Goal: Transaction & Acquisition: Obtain resource

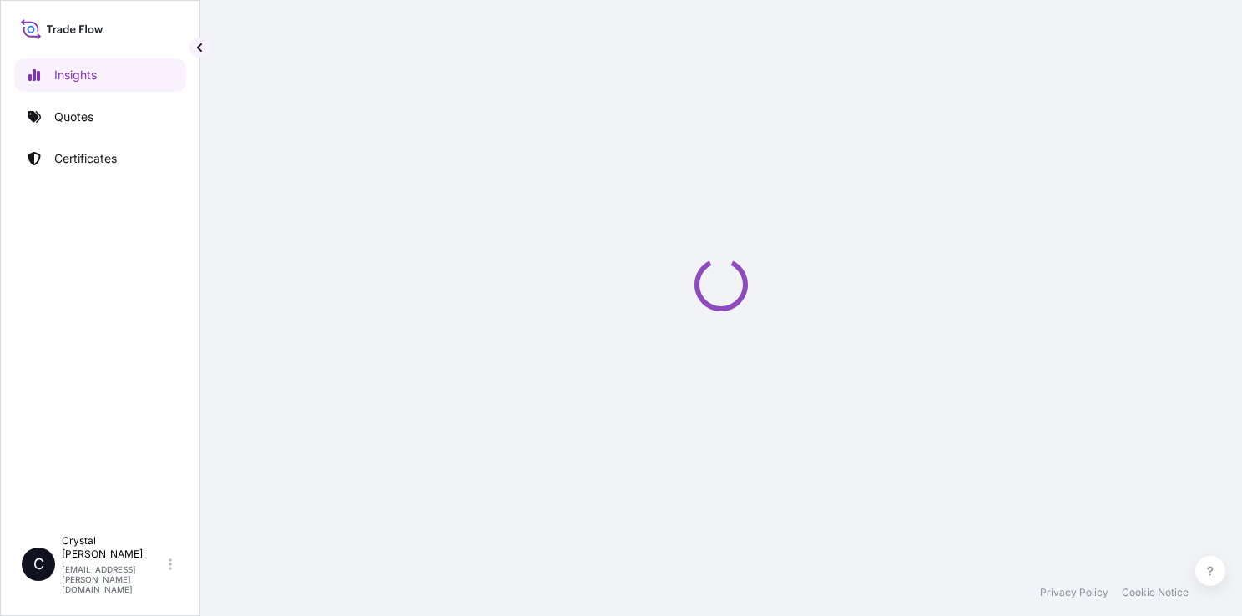
select select "2025"
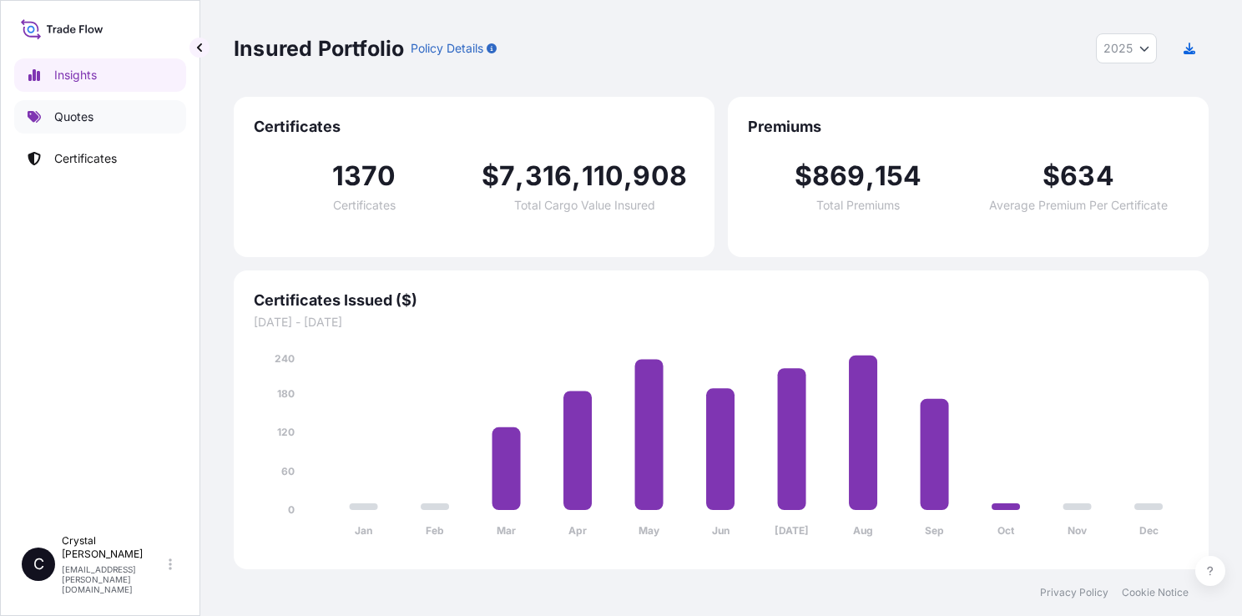
click at [69, 122] on p "Quotes" at bounding box center [73, 116] width 39 height 17
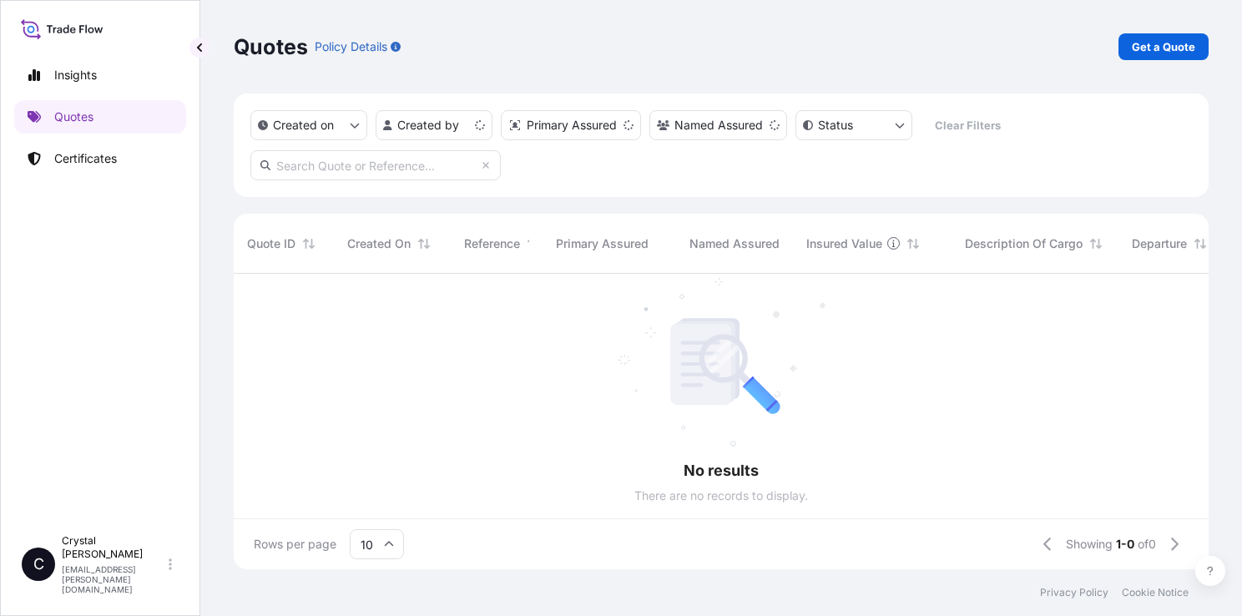
scroll to position [13, 13]
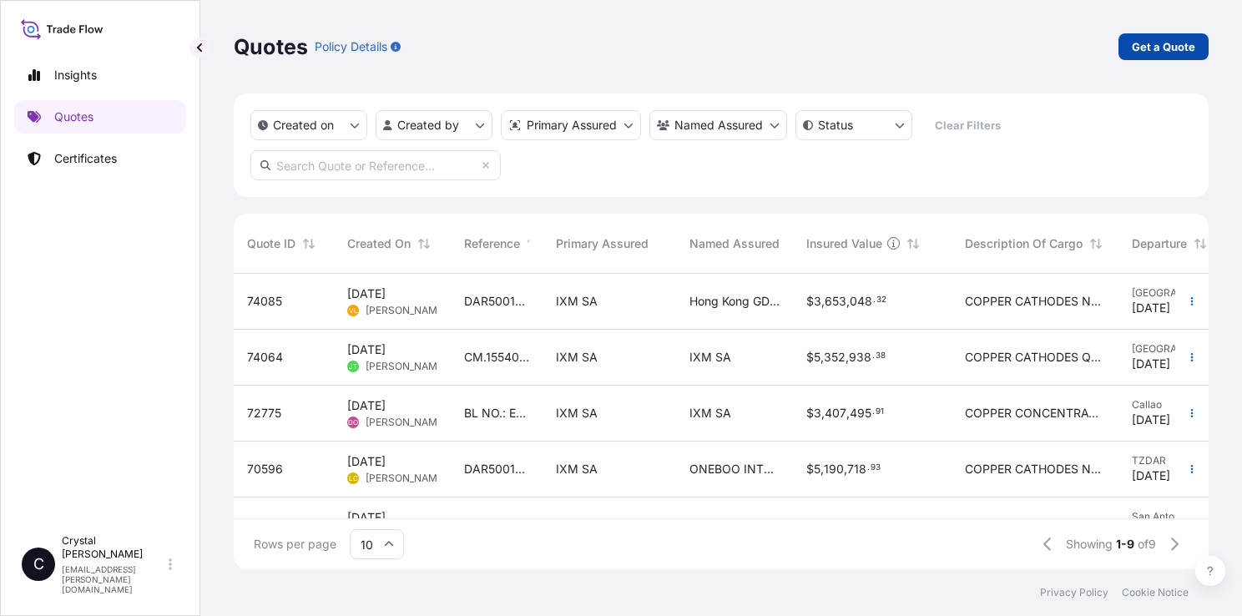
click at [1147, 55] on link "Get a Quote" at bounding box center [1163, 46] width 90 height 27
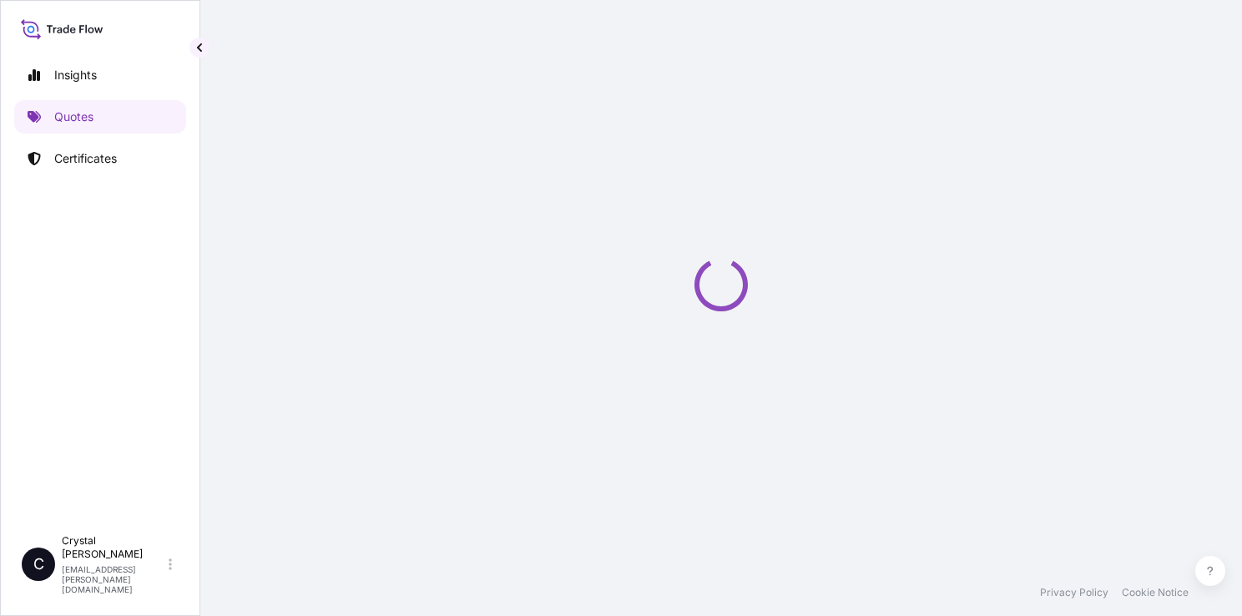
select select "Sea"
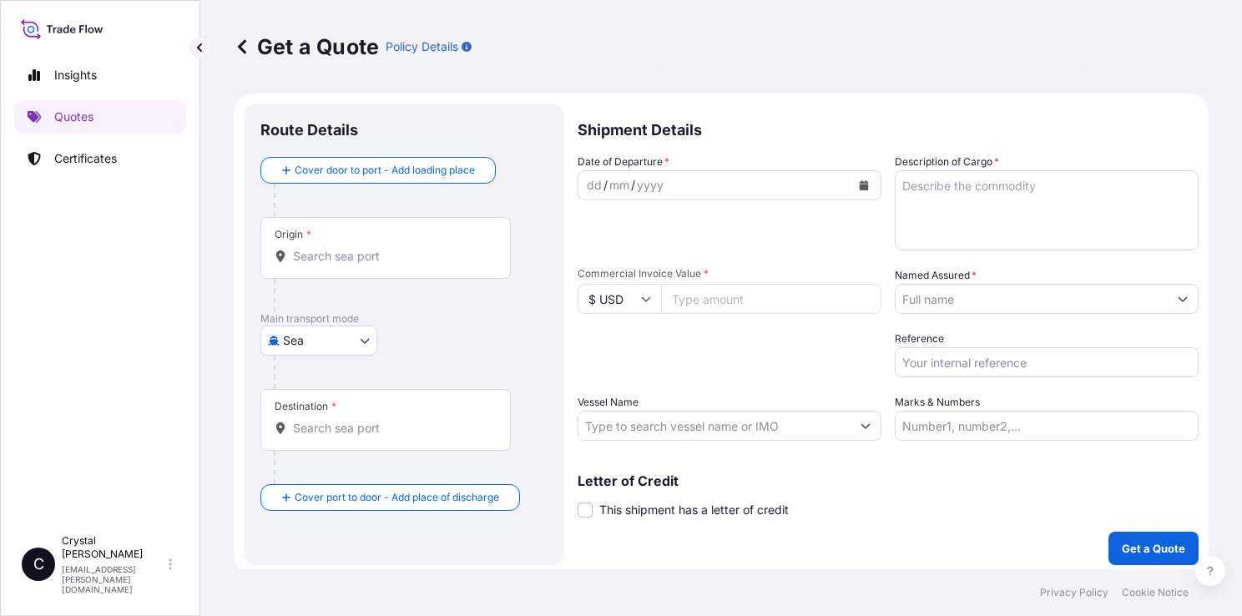
scroll to position [4, 0]
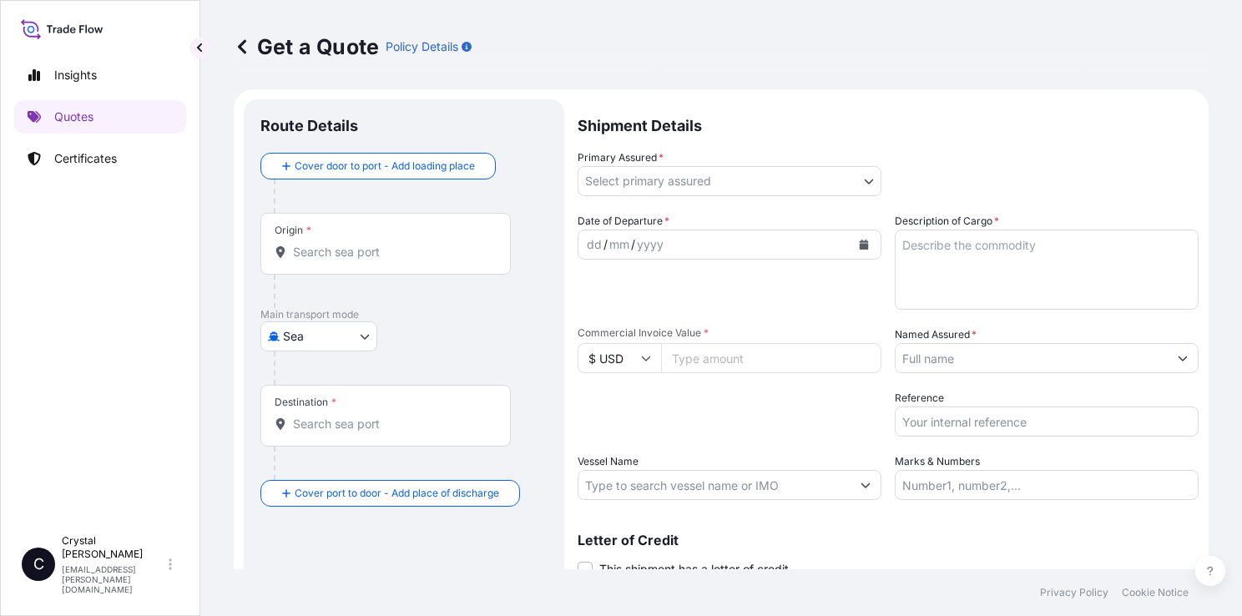
click at [359, 251] on input "Origin *" at bounding box center [391, 252] width 197 height 17
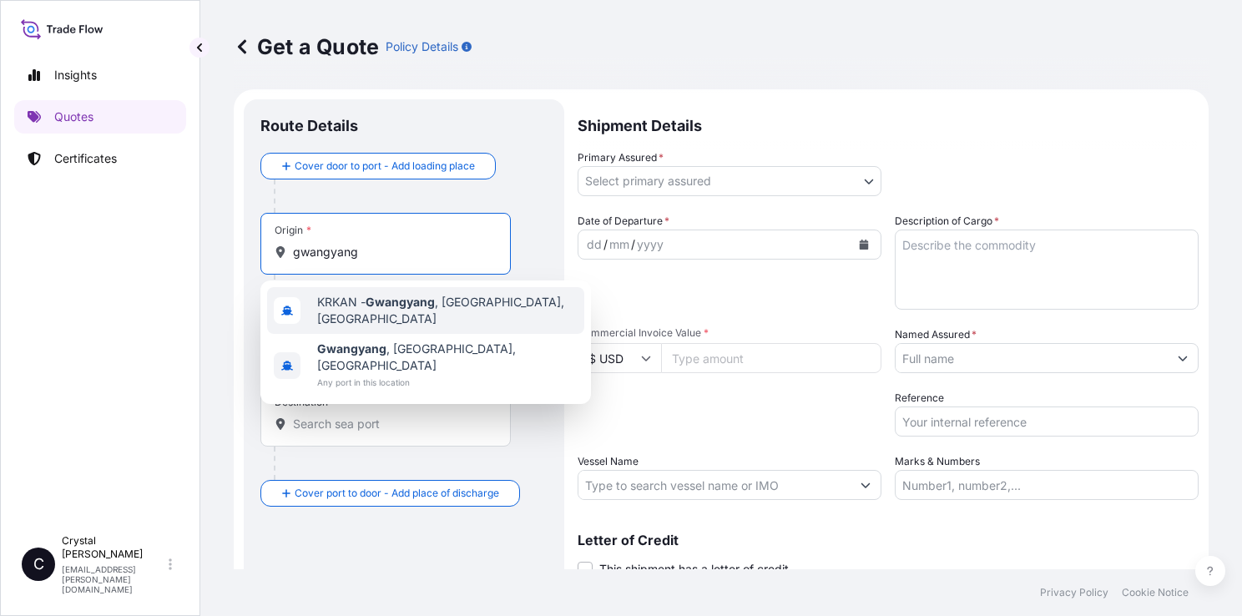
click at [363, 300] on span "KRKAN - Gwangyang , Korea, South" at bounding box center [447, 310] width 260 height 33
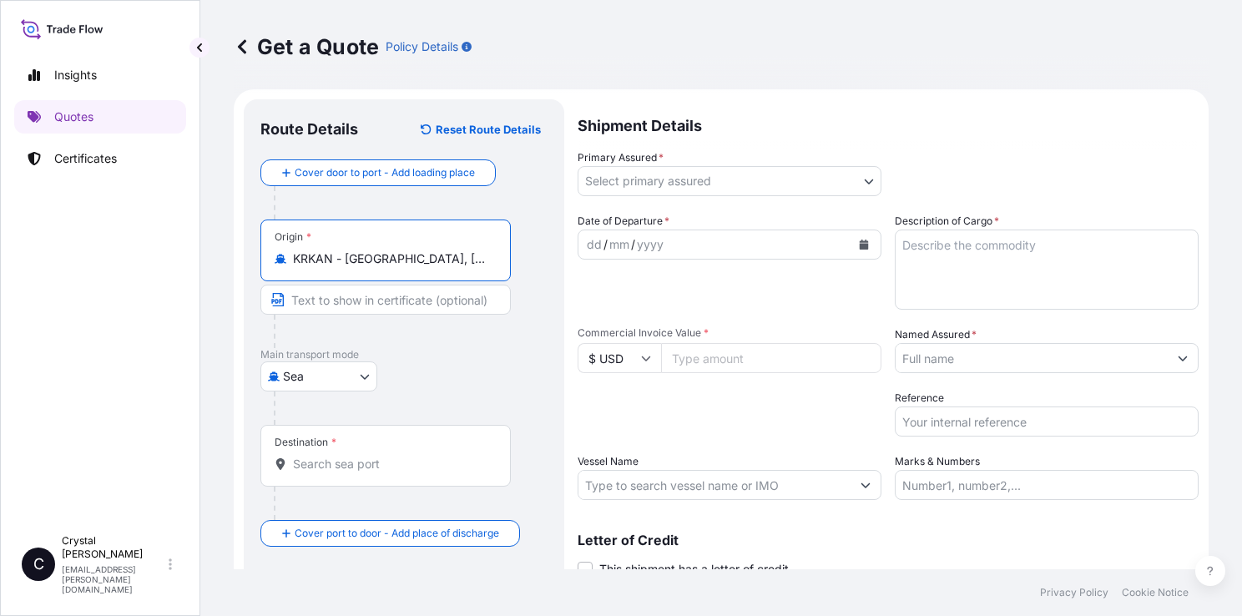
type input "KRKAN - Gwangyang, Korea, South"
click at [320, 456] on input "Destination *" at bounding box center [391, 464] width 197 height 17
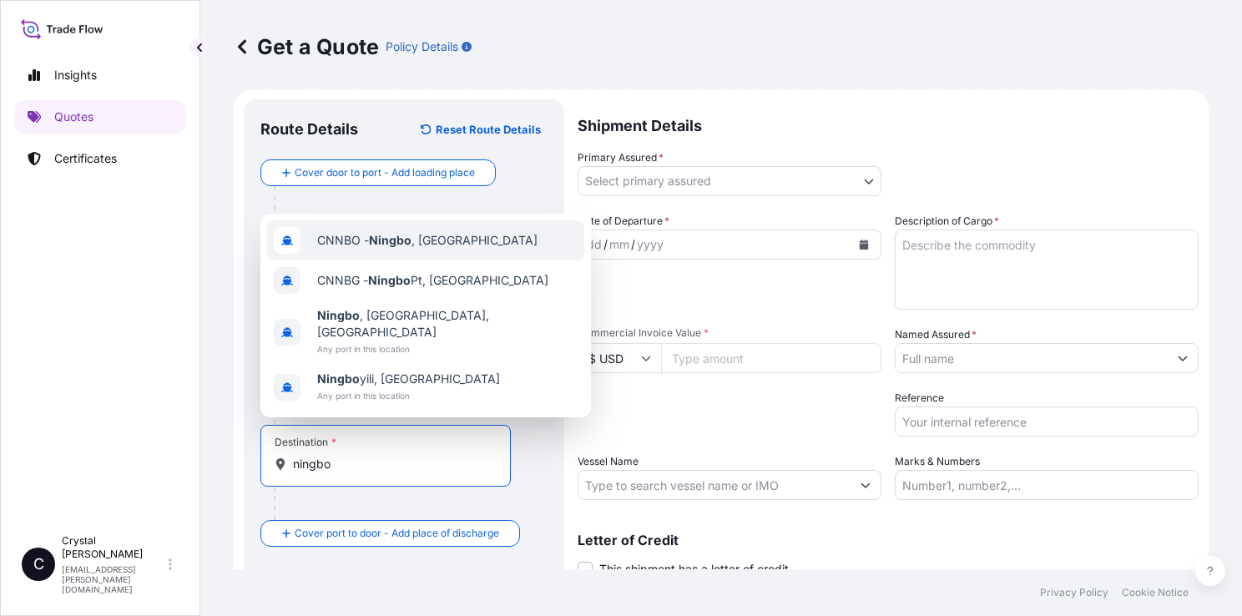
click at [417, 260] on div "CNNBO - Ningbo , China" at bounding box center [425, 240] width 317 height 40
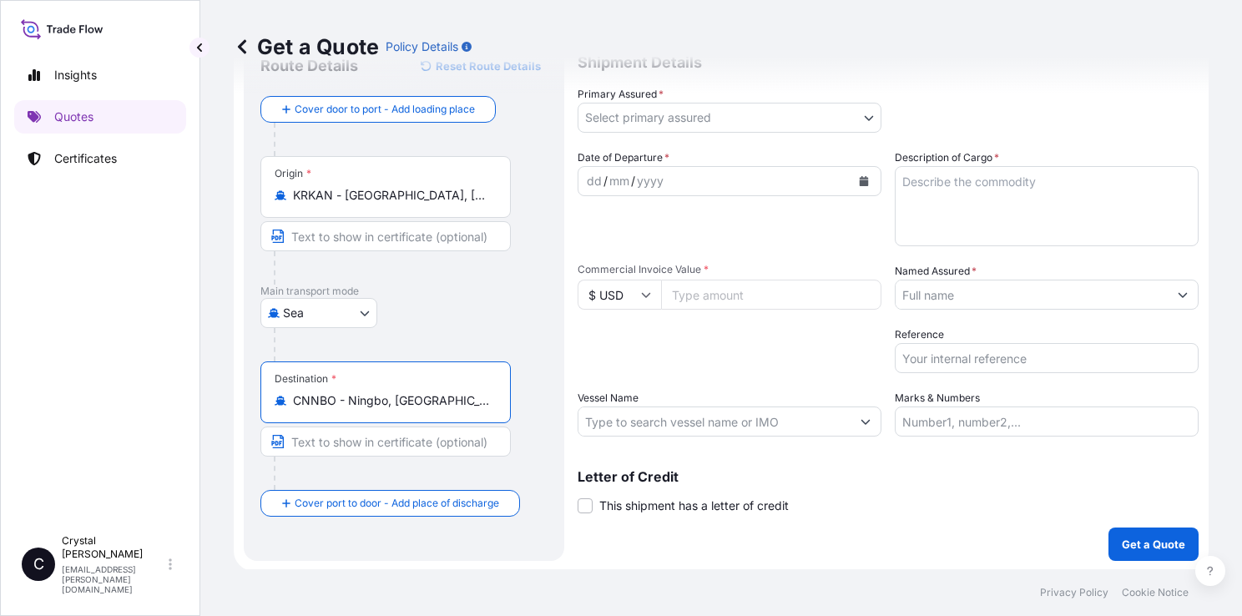
scroll to position [0, 0]
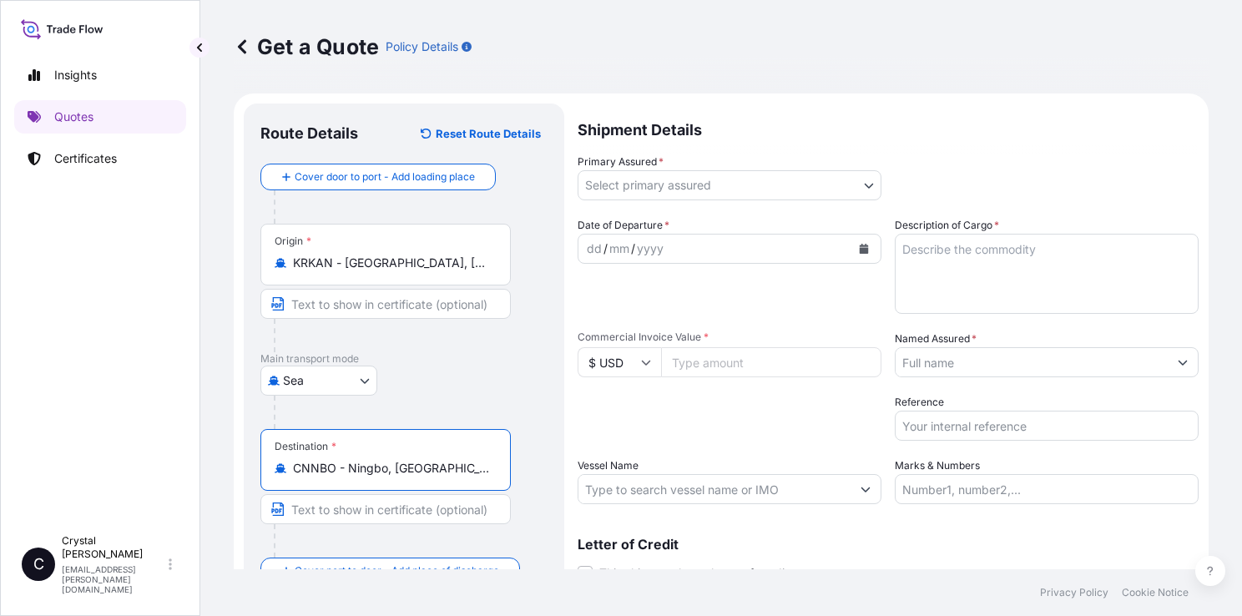
type input "CNNBO - Ningbo, China"
click at [730, 182] on body "4 options available. Insights Quotes Certificates C Crystal Huang crystal.huang…" at bounding box center [621, 308] width 1242 height 616
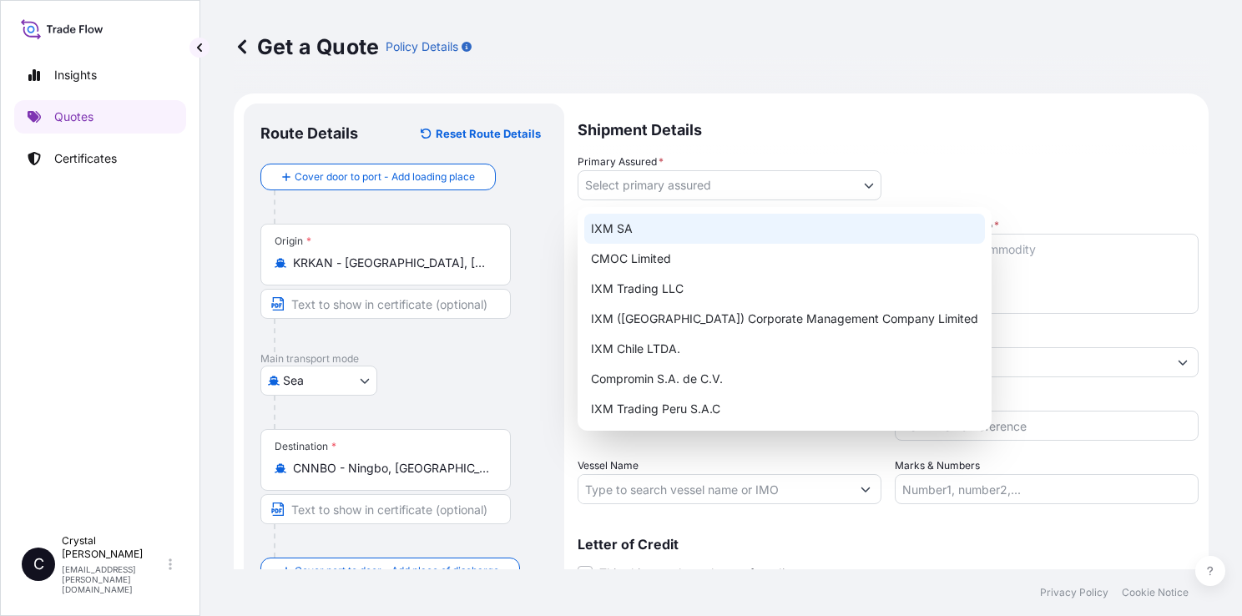
click at [695, 224] on div "IXM SA" at bounding box center [784, 229] width 401 height 30
select select "31846"
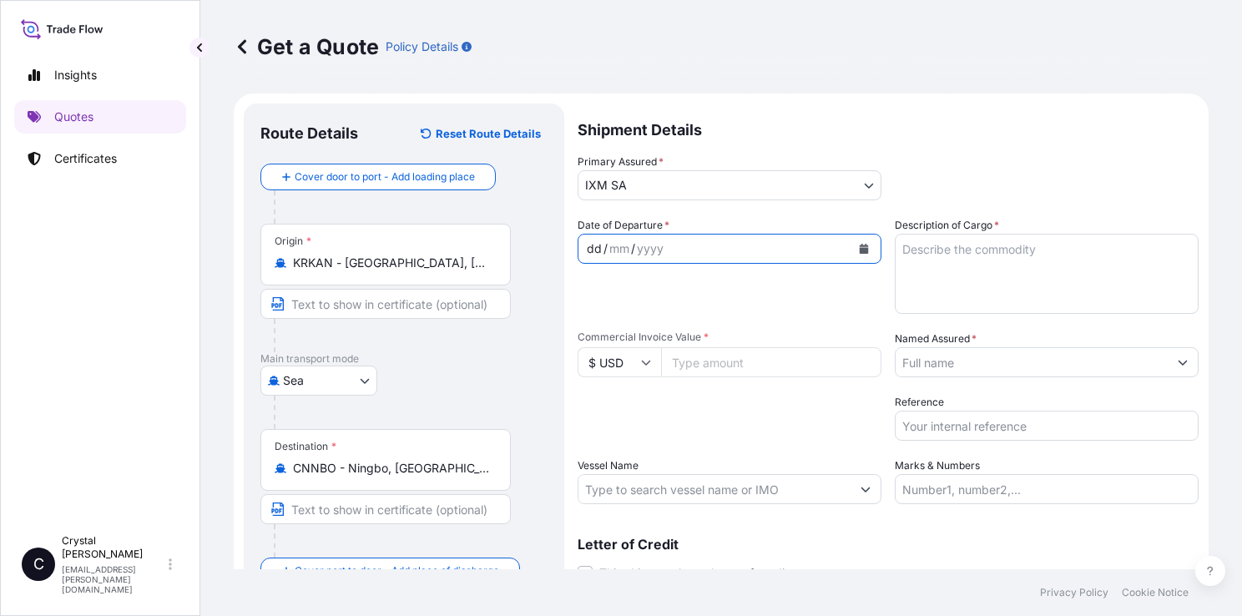
click at [686, 255] on div "dd / mm / yyyy" at bounding box center [714, 249] width 272 height 30
click at [865, 252] on button "Calendar" at bounding box center [863, 248] width 27 height 27
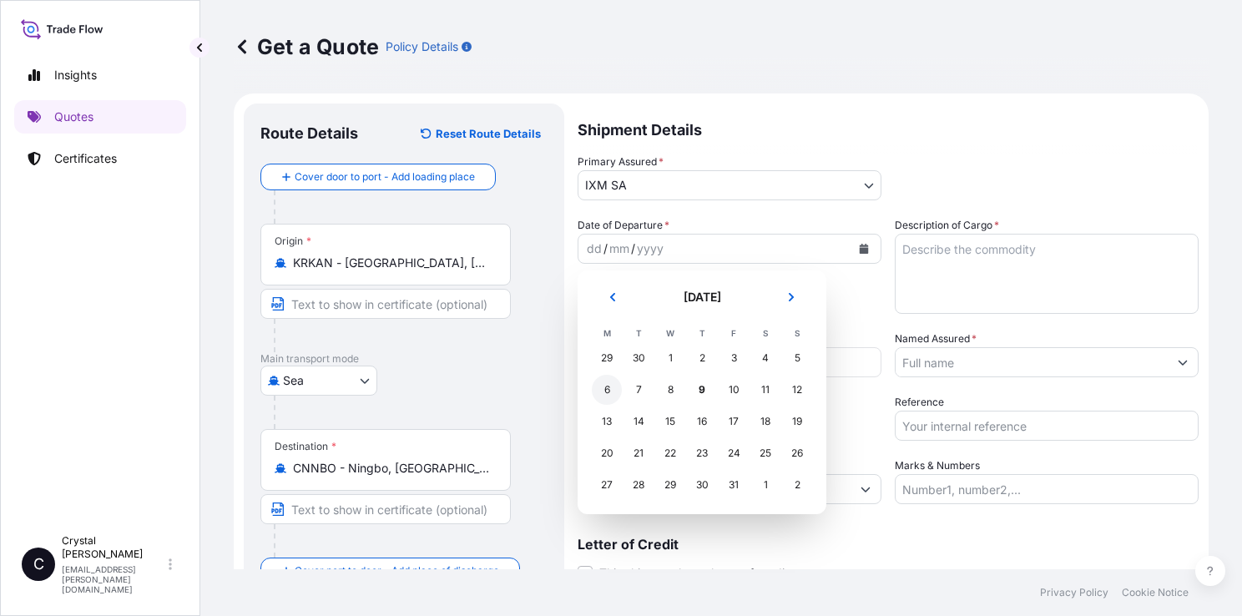
click at [599, 387] on div "6" at bounding box center [607, 390] width 30 height 30
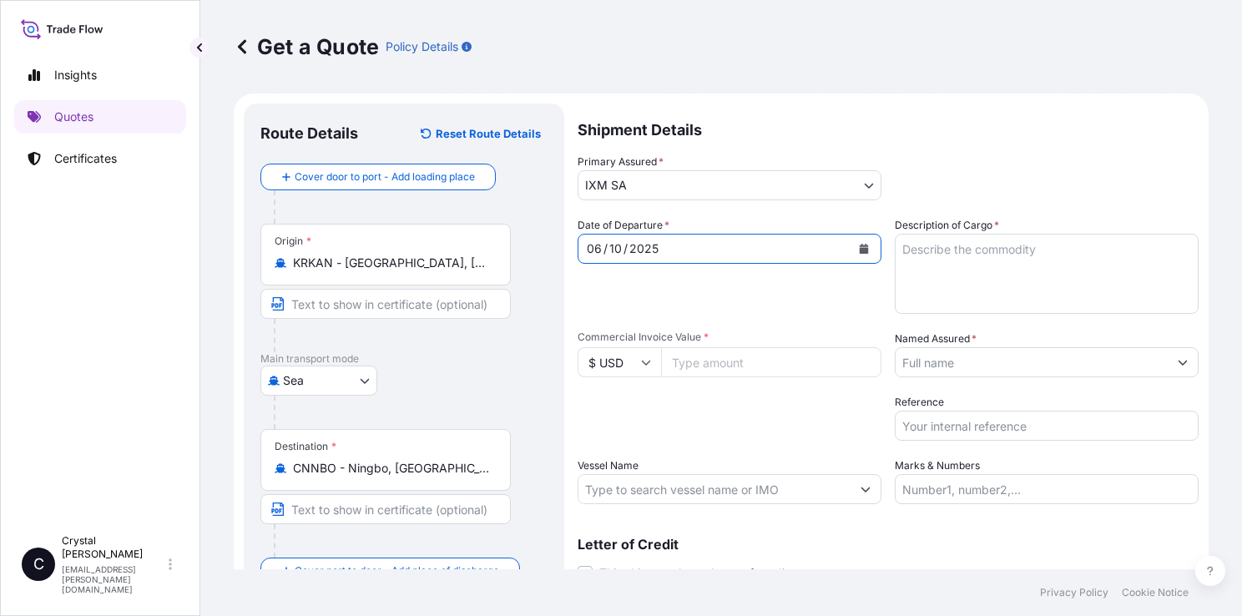
click at [1008, 261] on textarea "Description of Cargo *" at bounding box center [1047, 274] width 304 height 80
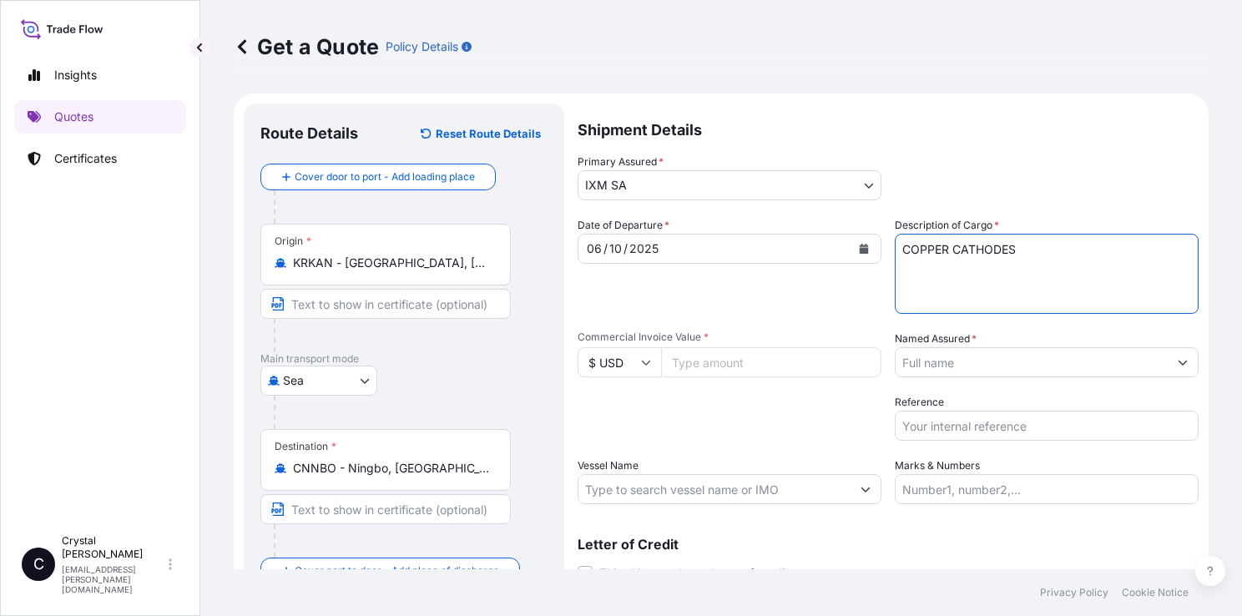
type textarea "COPPER CATHODES"
click at [821, 351] on input "Commercial Invoice Value *" at bounding box center [771, 362] width 220 height 30
paste input "3203832.01"
type input "3203832.01"
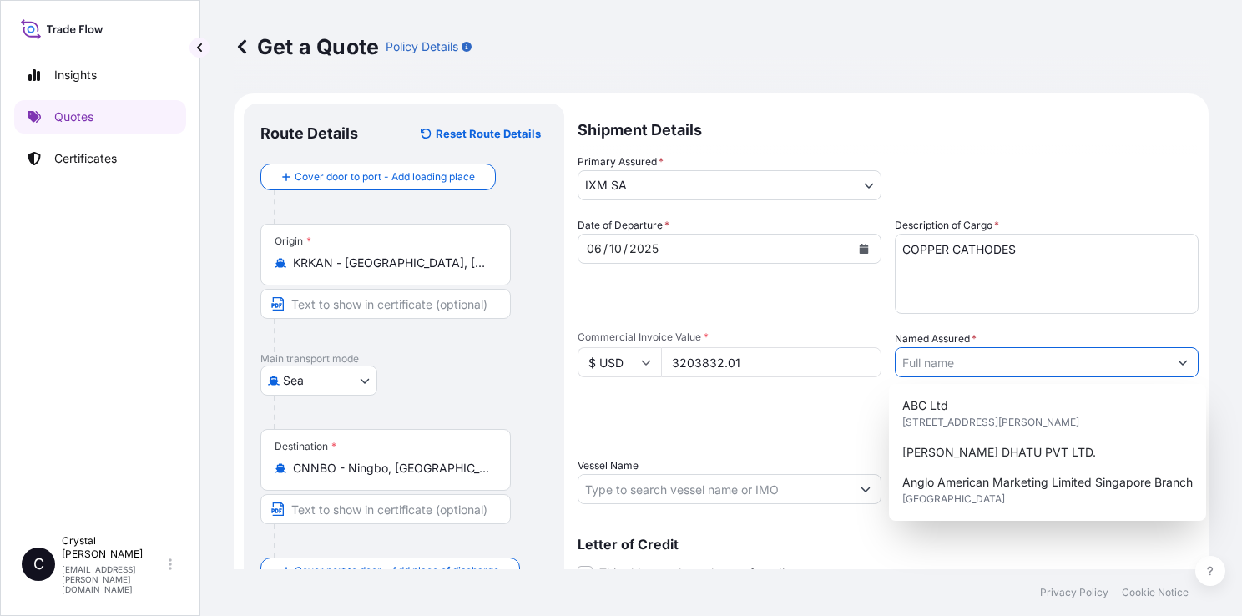
click at [960, 361] on input "Named Assured *" at bounding box center [1031, 362] width 272 height 30
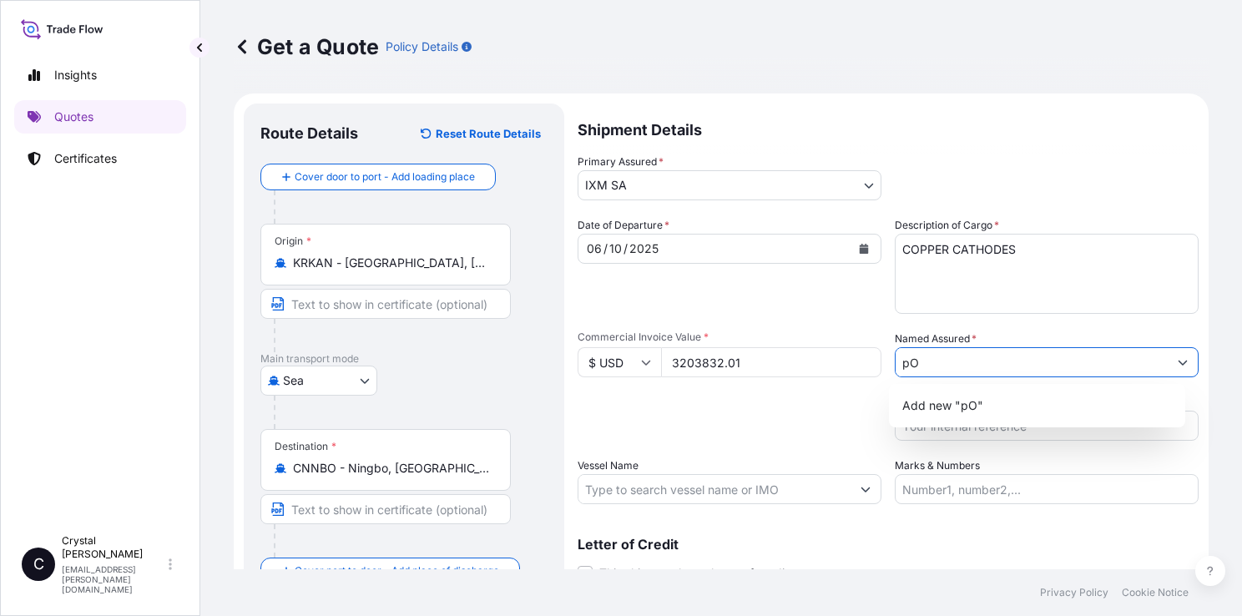
type input "p"
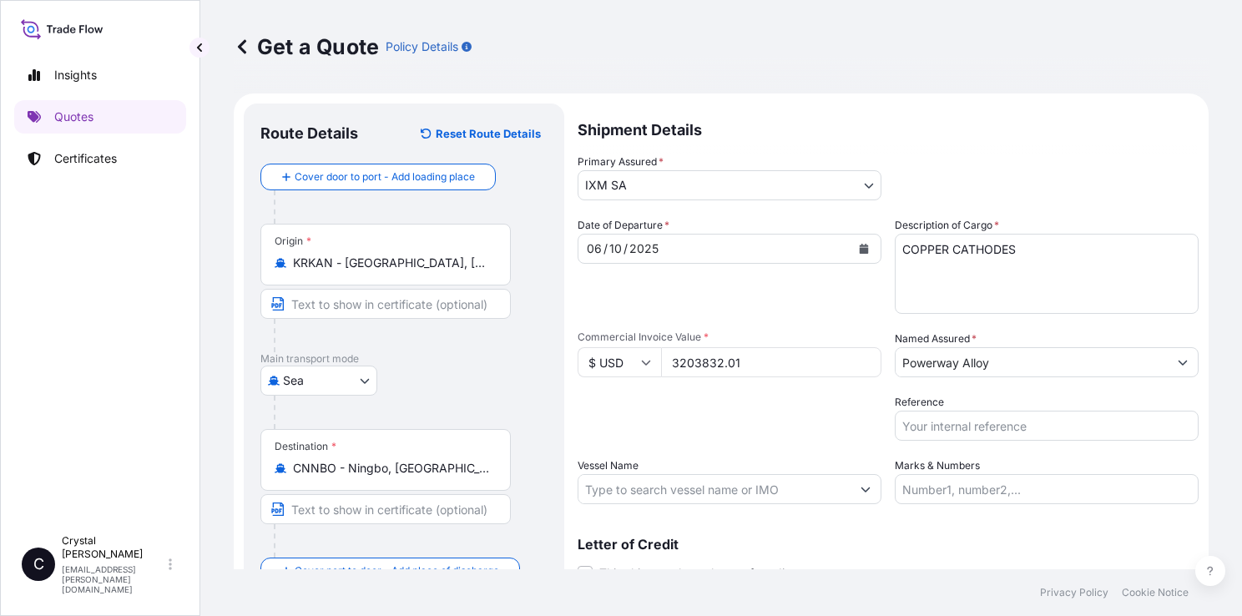
click at [1022, 360] on input "Powerway Alloy" at bounding box center [1031, 362] width 272 height 30
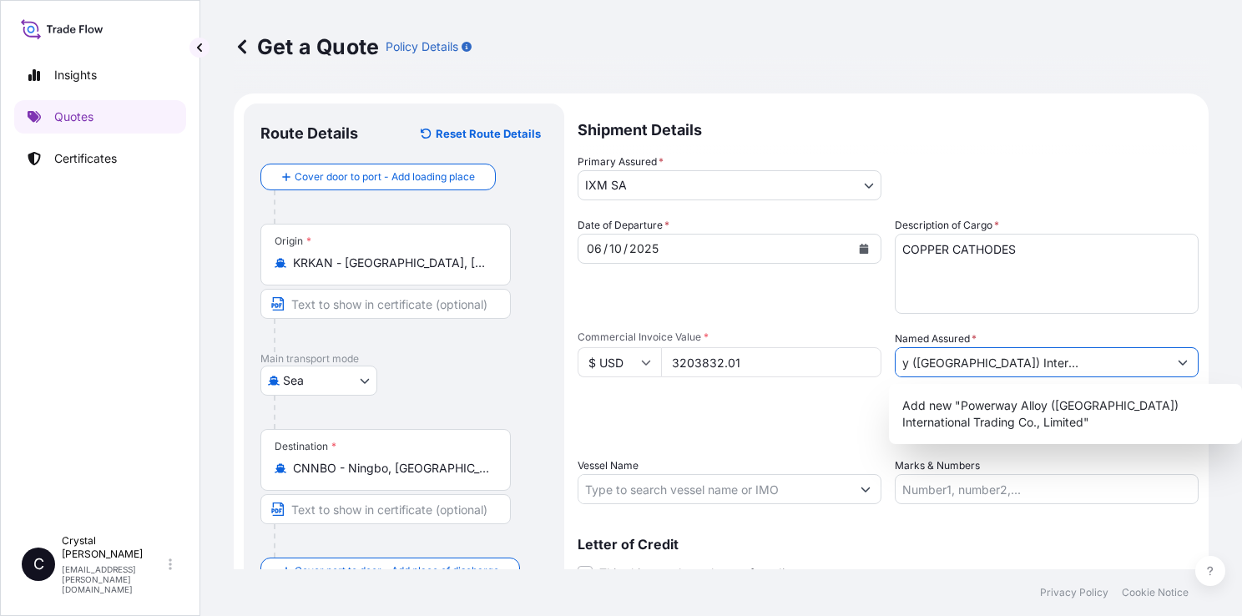
scroll to position [0, 87]
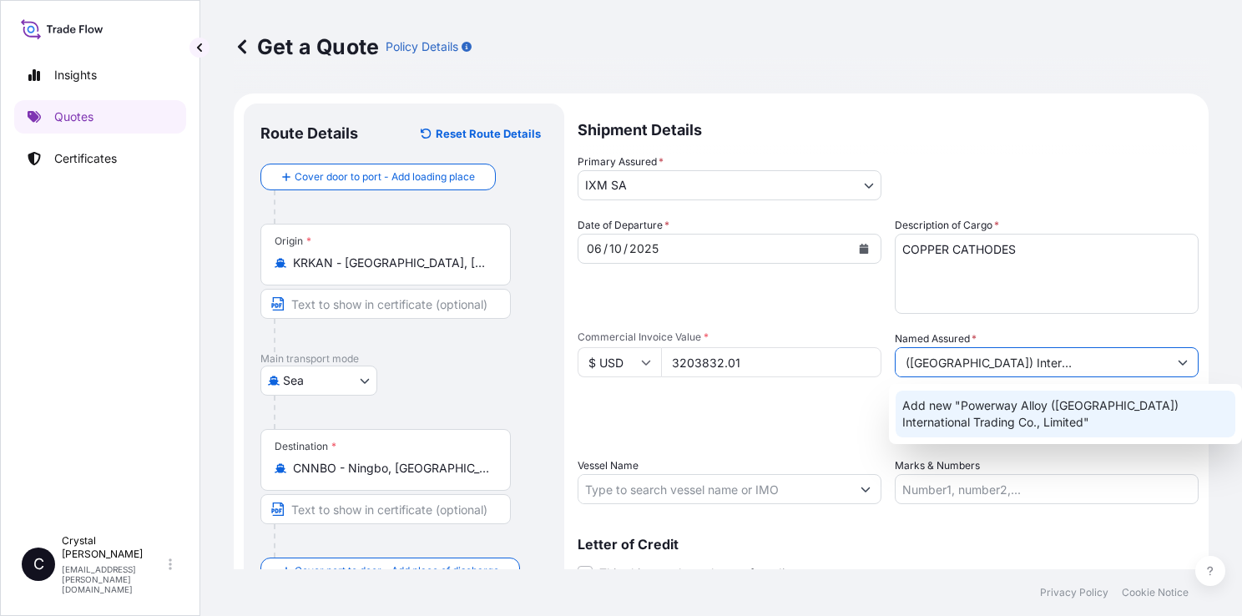
click at [1000, 397] on span "Add new "Powerway Alloy (hongkong) International Trading Co., Limited"" at bounding box center [1065, 413] width 326 height 33
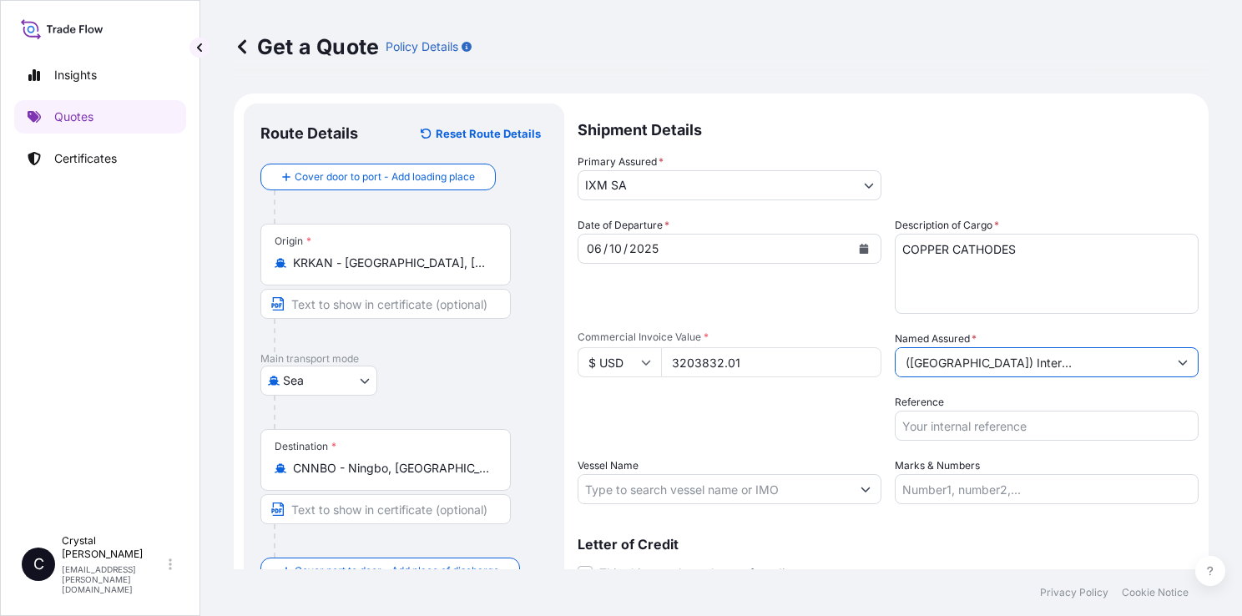
type input "Powerway Alloy (hongkong) International Trading Co., Limited"
click at [924, 426] on body "1 option available. Insights Quotes Certificates C Crystal Huang crystal.huang@…" at bounding box center [621, 308] width 1242 height 616
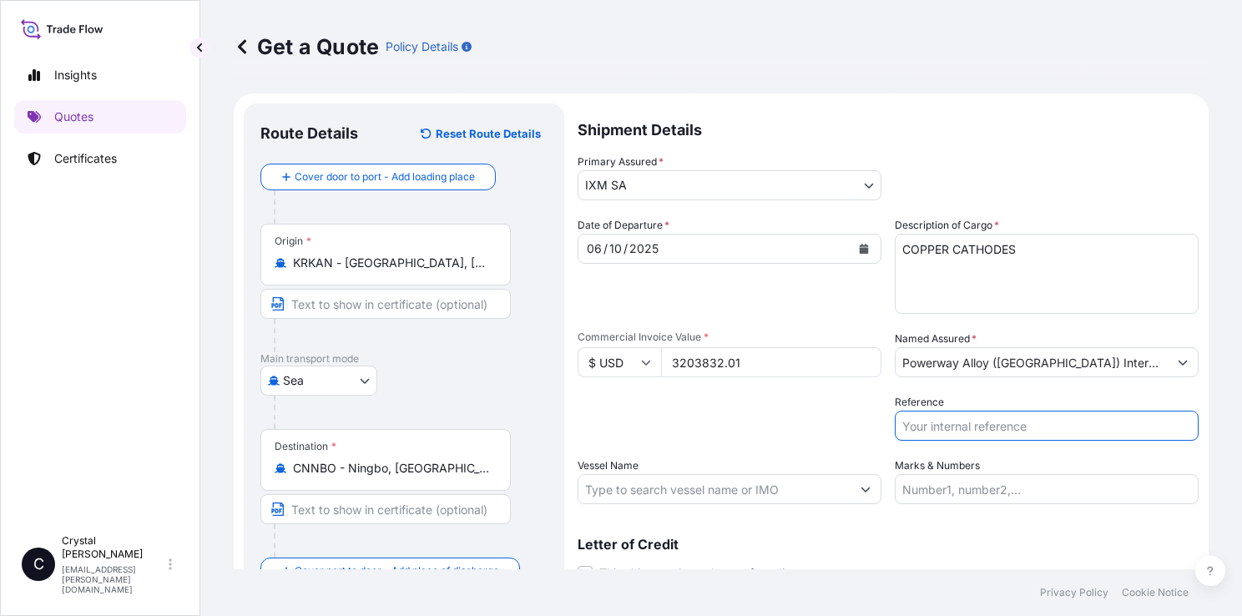
paste input "PCLUKAN00521271"
type input "PCLUKAN00521271"
click at [809, 489] on input "Vessel Name" at bounding box center [714, 489] width 272 height 30
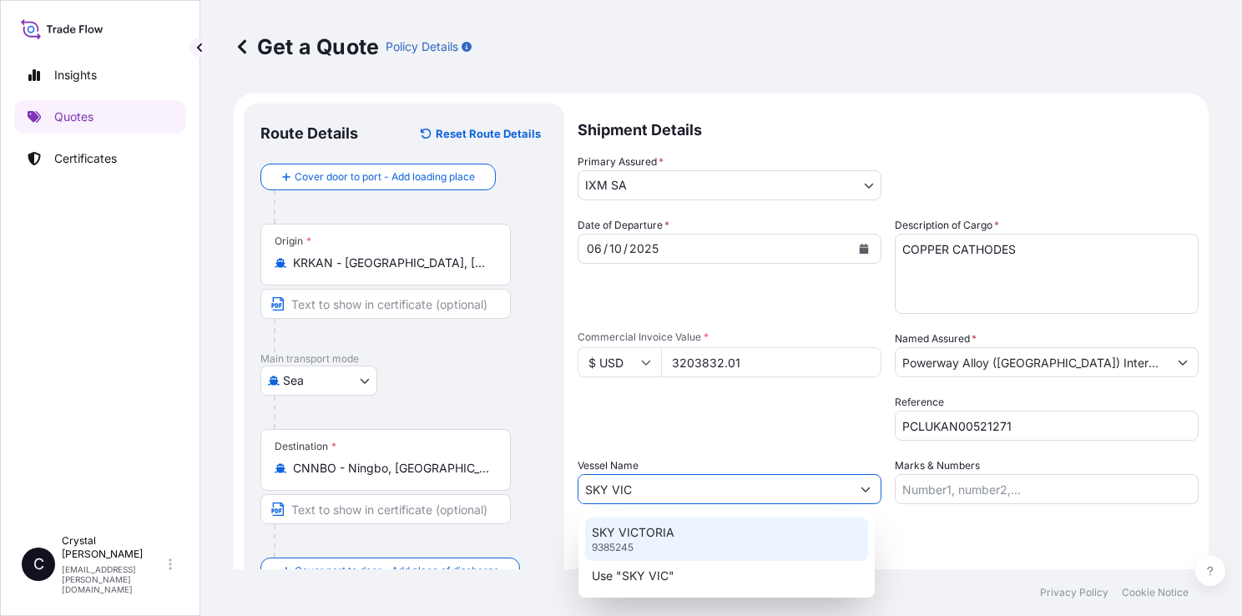
click at [721, 542] on div "SKY VICTORIA 9385245" at bounding box center [726, 538] width 283 height 43
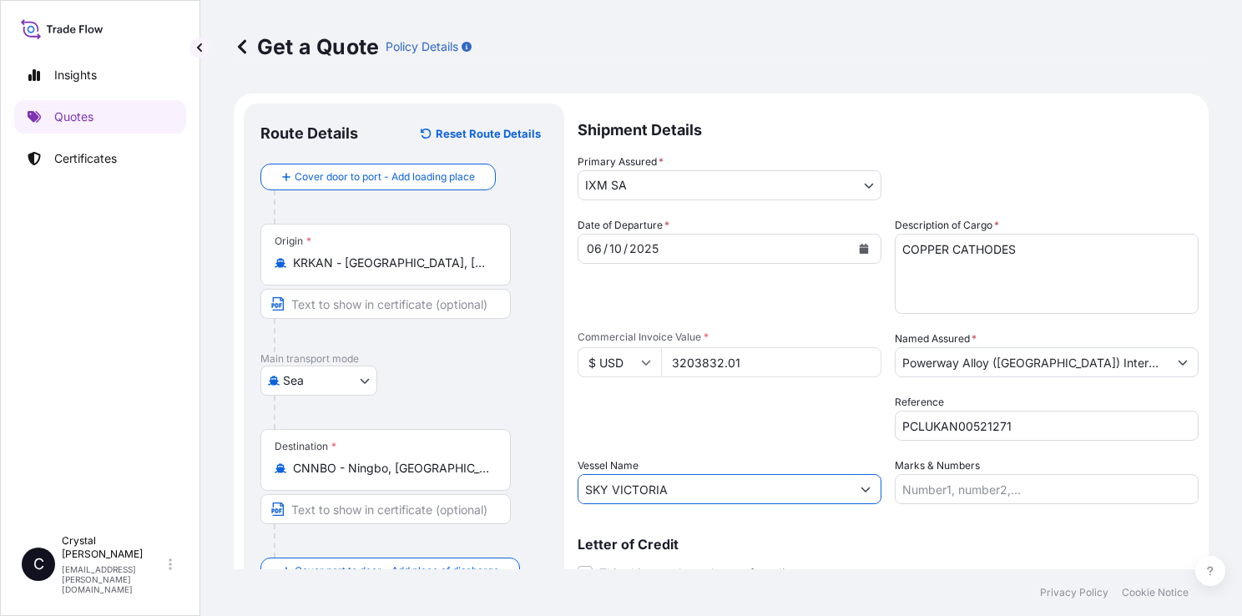
scroll to position [68, 0]
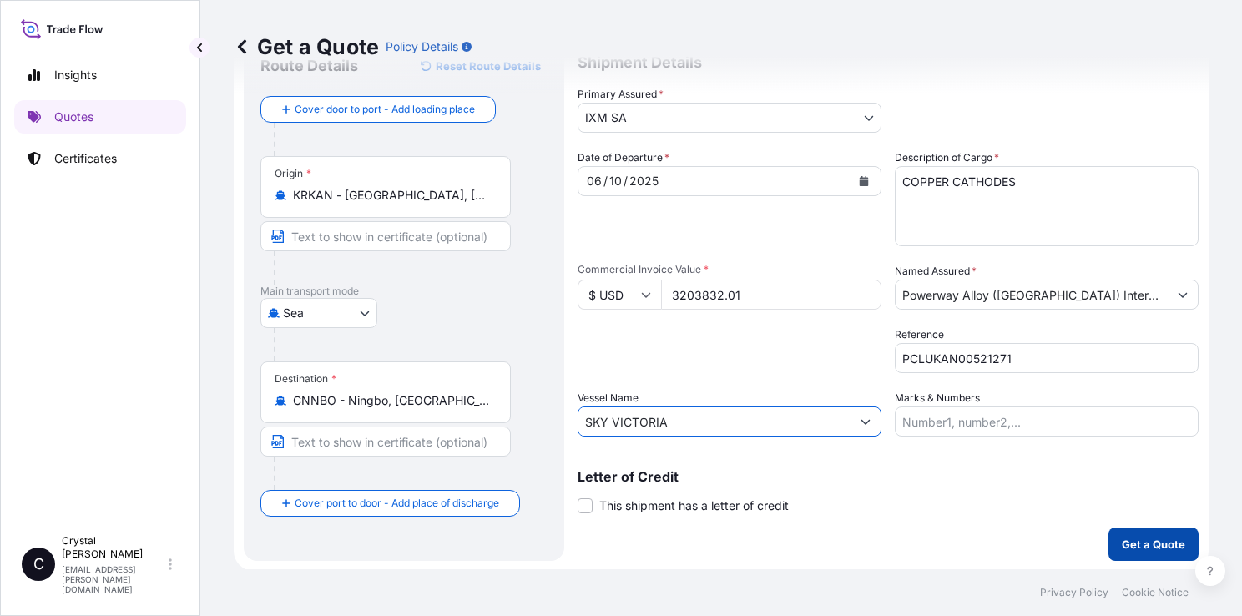
type input "SKY VICTORIA"
click at [1158, 542] on p "Get a Quote" at bounding box center [1153, 544] width 63 height 17
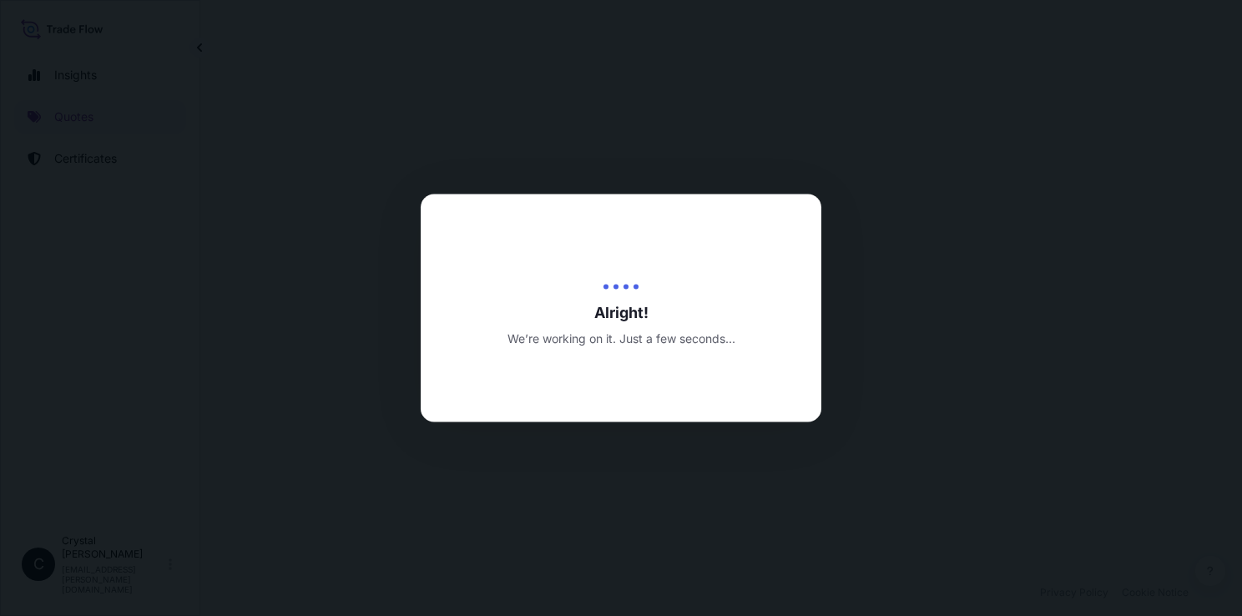
select select "Sea"
select select "31846"
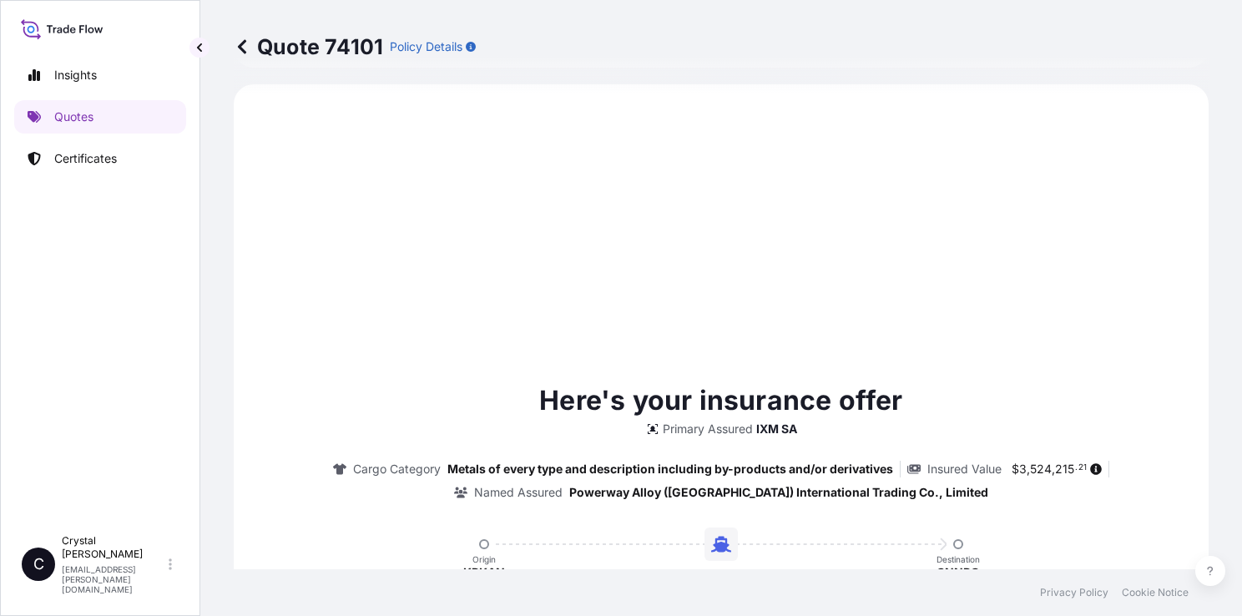
scroll to position [905, 0]
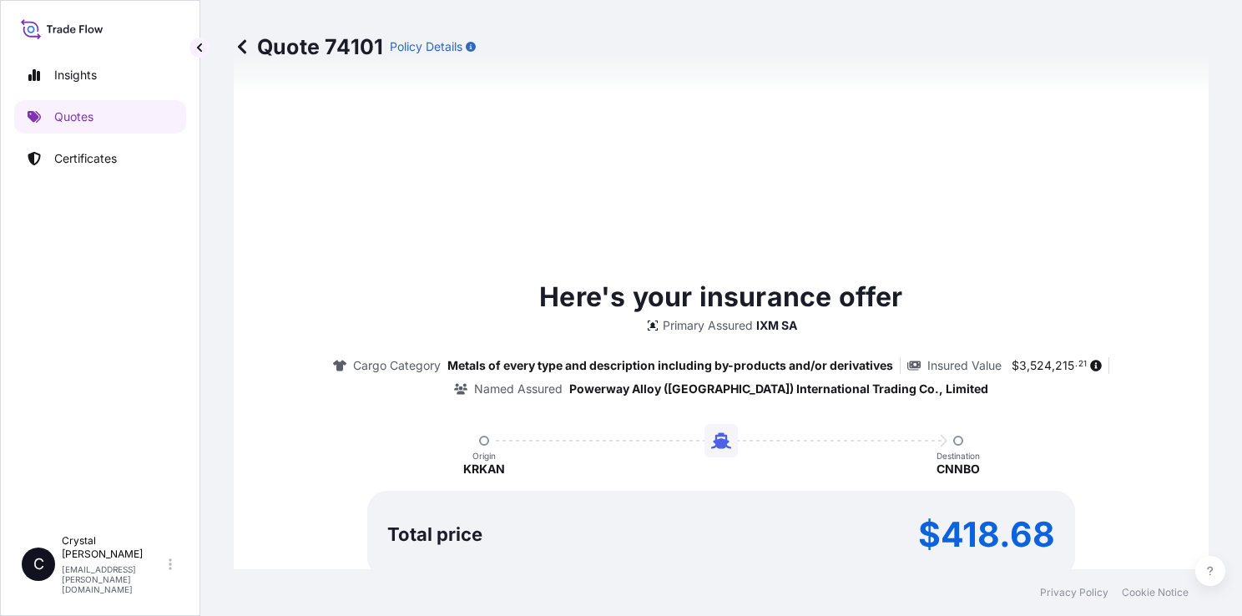
type input "09/10/2025"
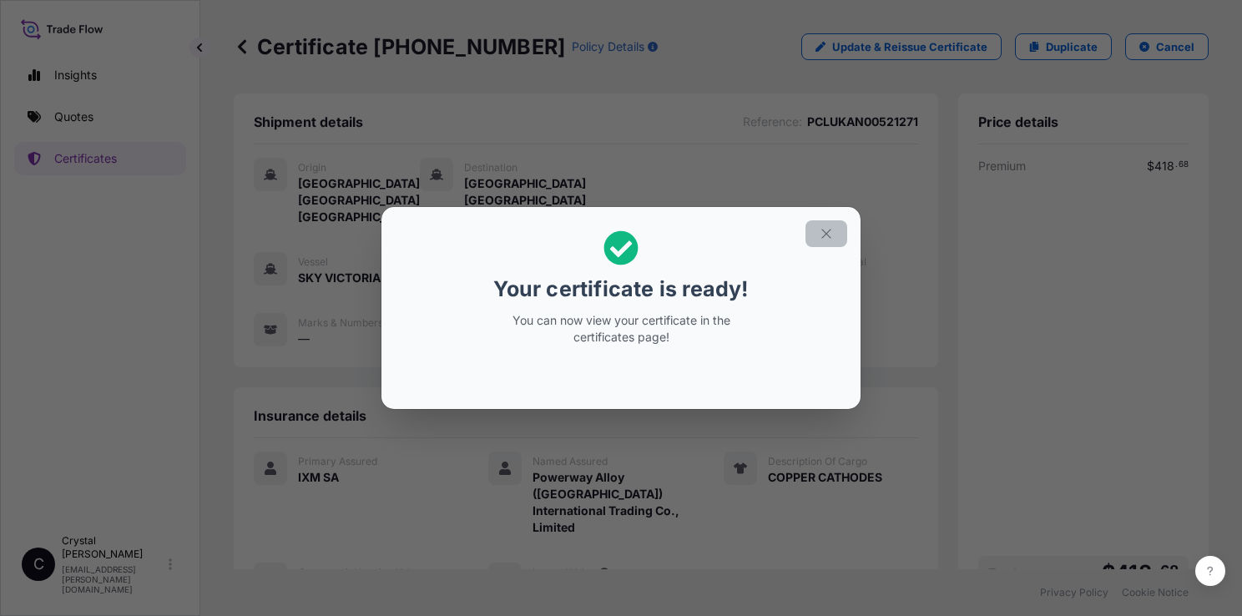
click at [821, 229] on icon "button" at bounding box center [825, 233] width 9 height 9
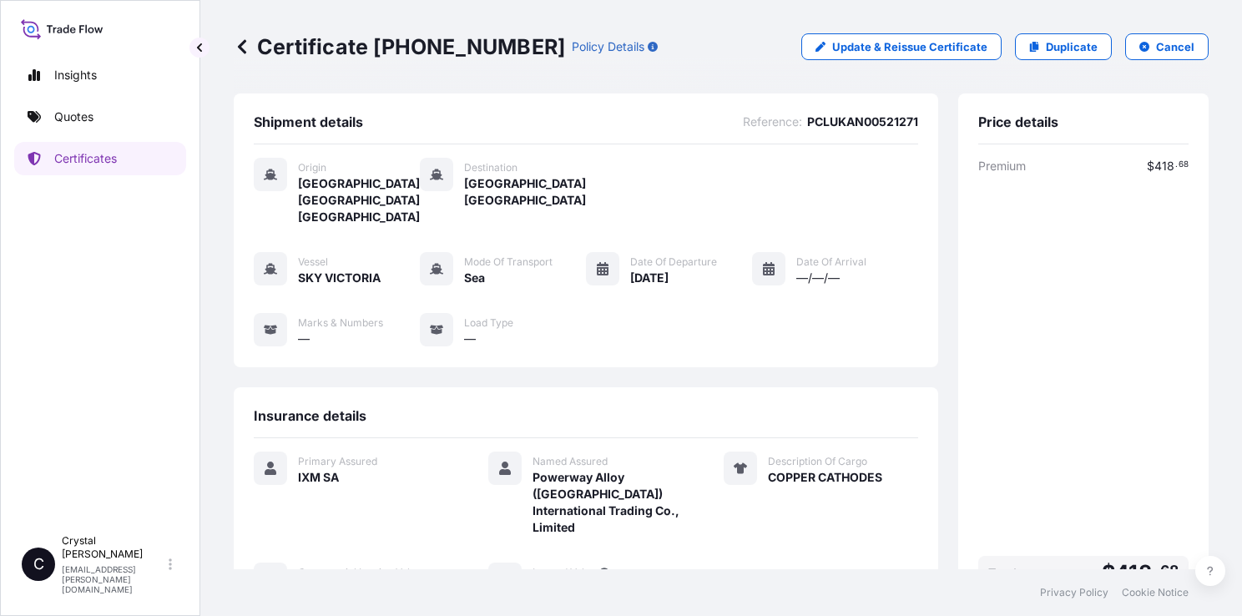
scroll to position [184, 0]
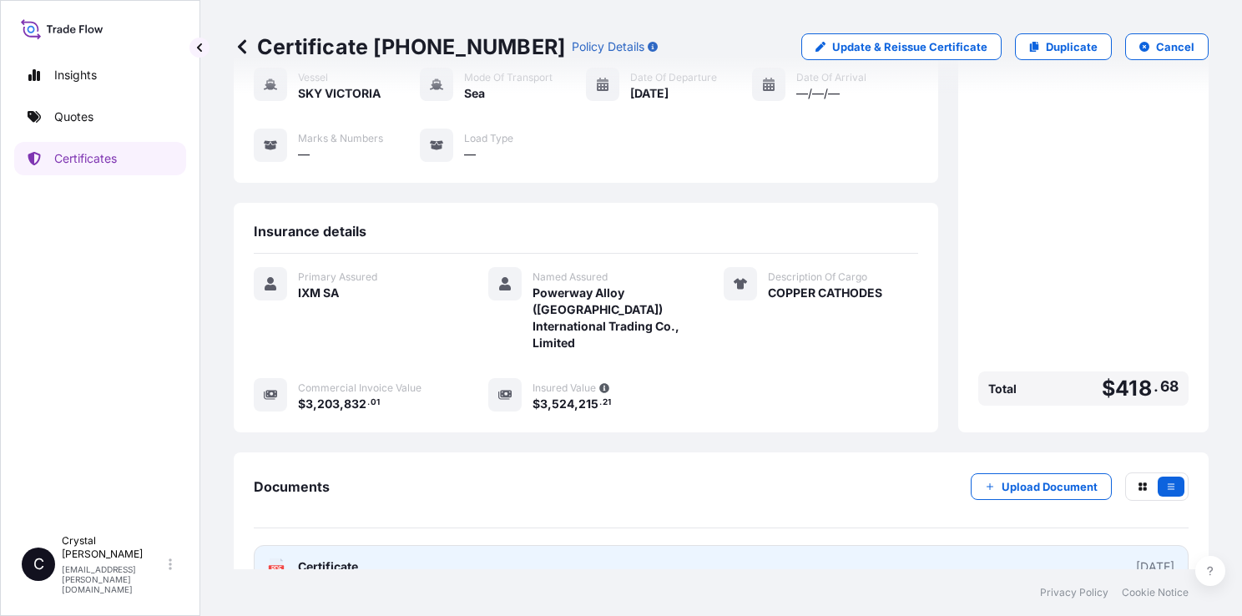
click at [349, 558] on span "Certificate" at bounding box center [328, 566] width 60 height 17
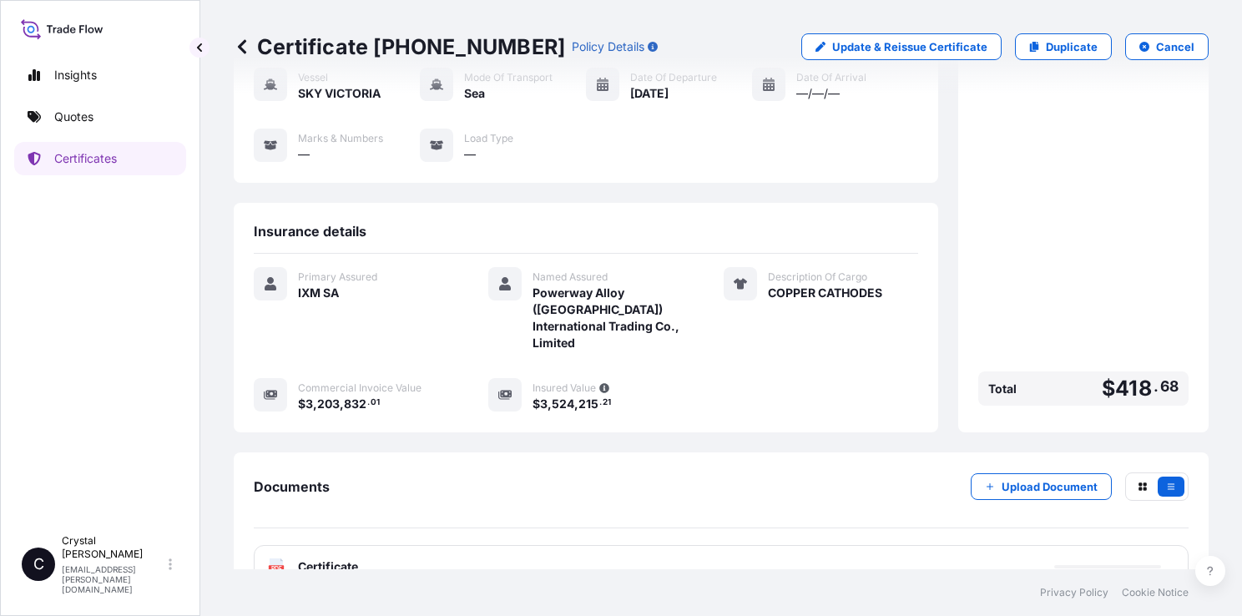
scroll to position [0, 0]
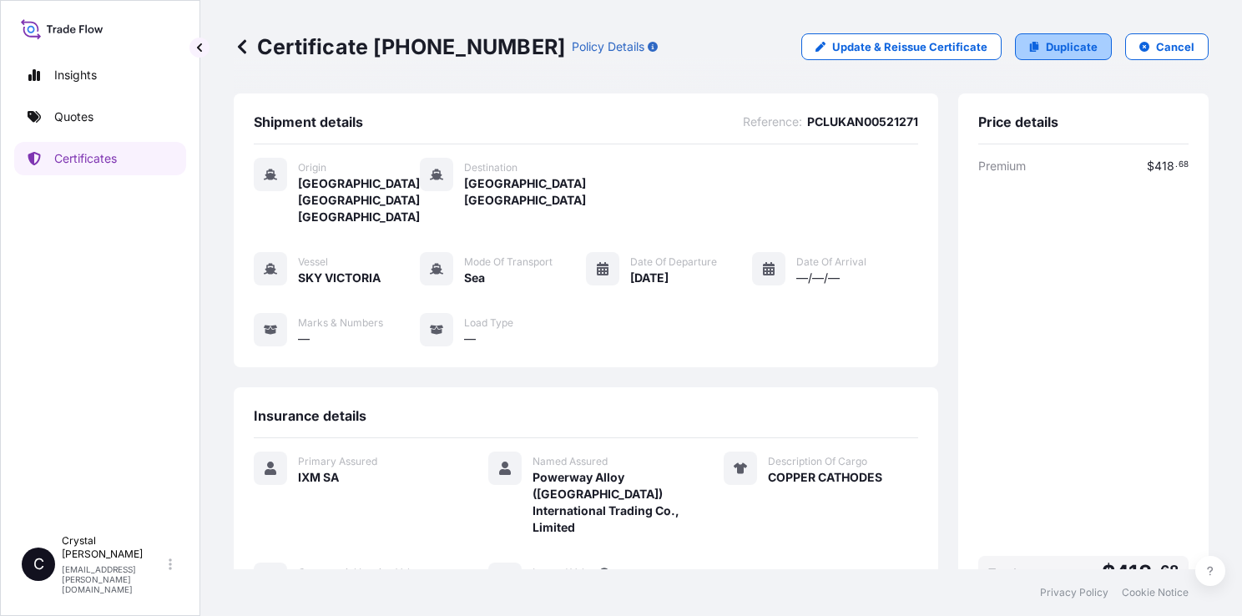
click at [1031, 53] on link "Duplicate" at bounding box center [1063, 46] width 97 height 27
select select "Sea"
select select "31846"
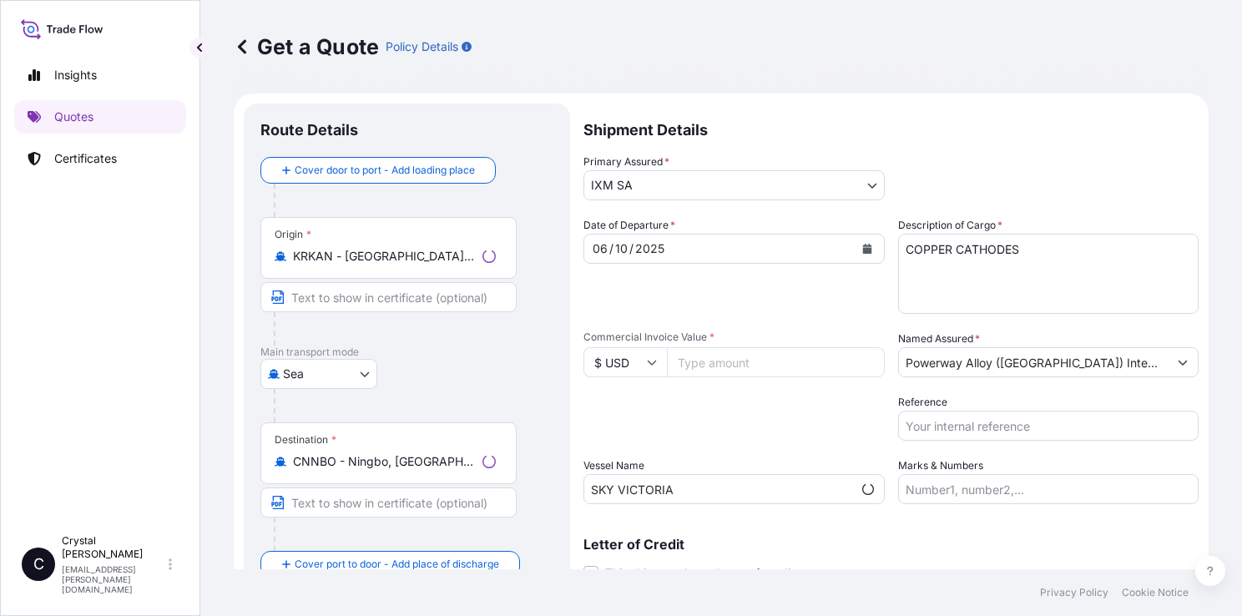
scroll to position [27, 0]
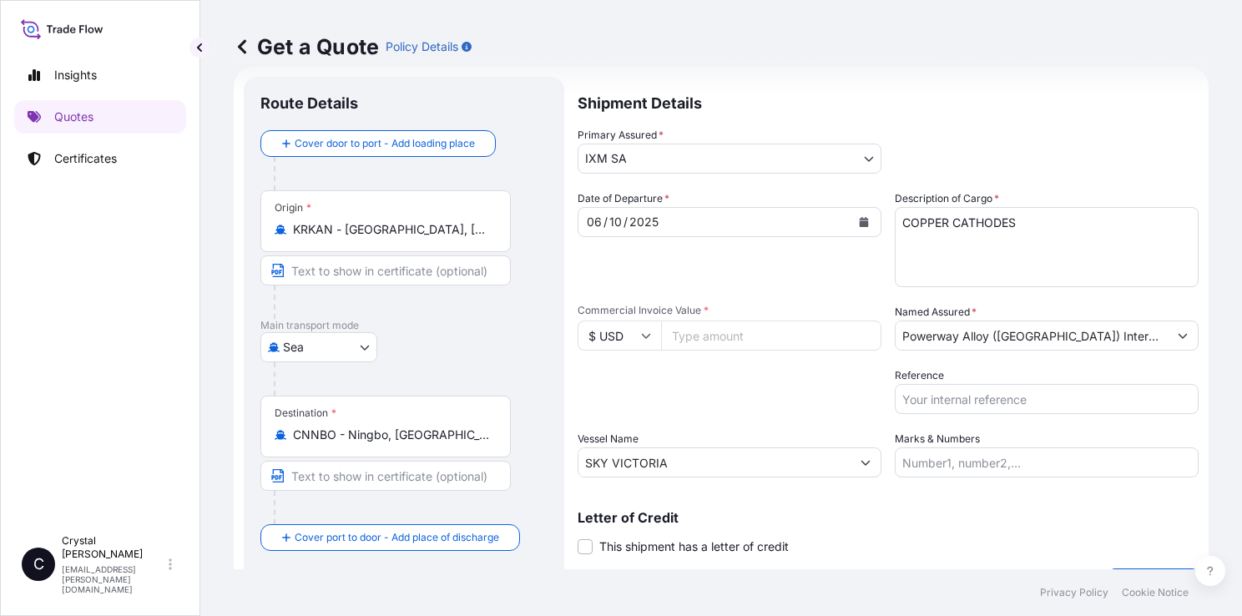
click at [768, 340] on input "Commercial Invoice Value *" at bounding box center [771, 335] width 220 height 30
paste input "4302357.33"
type input "4302357.33"
click at [1066, 396] on input "Reference" at bounding box center [1047, 399] width 304 height 30
paste input "PCLUKAN00511496"
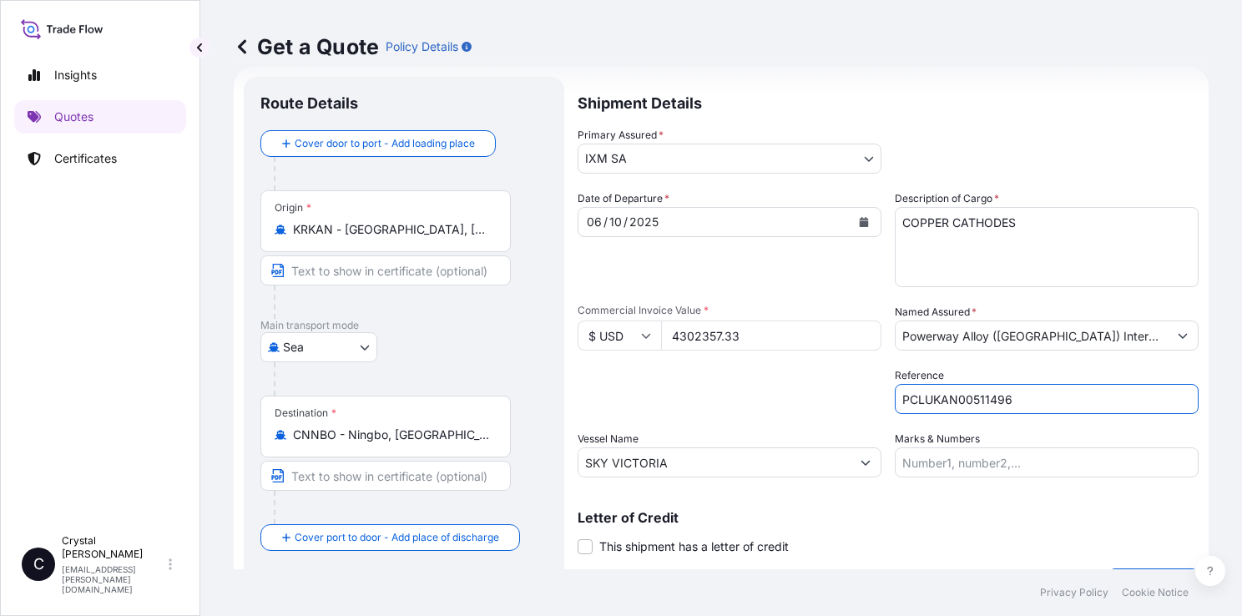
type input "PCLUKAN00511496"
click at [849, 502] on div "Letter of Credit This shipment has a letter of credit Letter of credit * Letter…" at bounding box center [887, 523] width 621 height 64
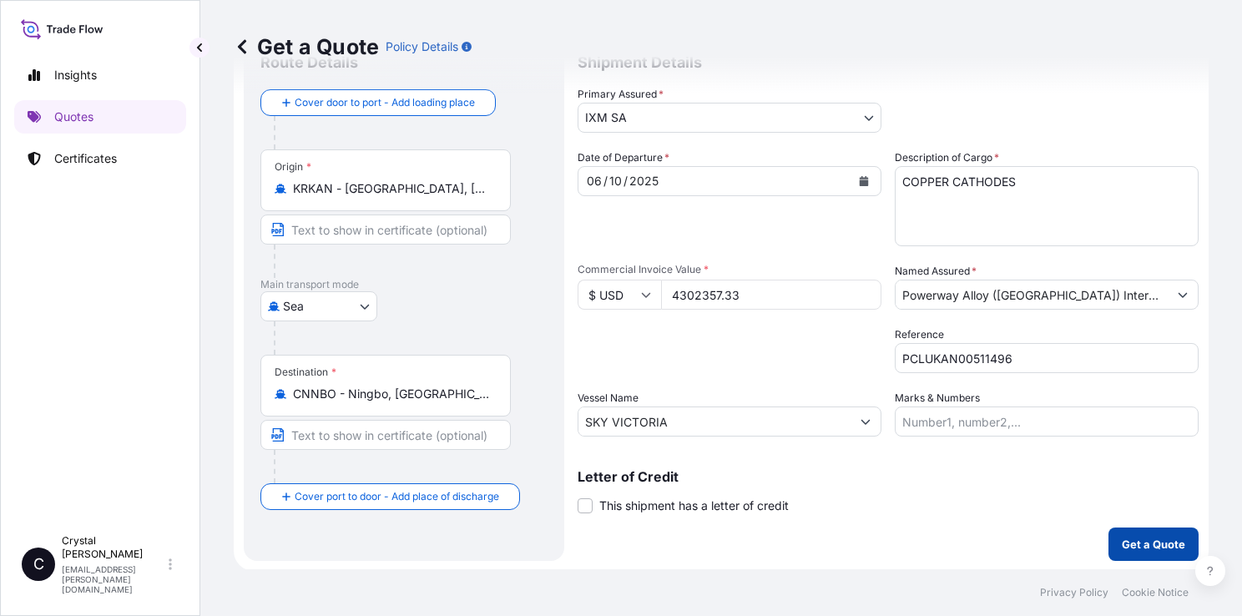
click at [1154, 542] on p "Get a Quote" at bounding box center [1153, 544] width 63 height 17
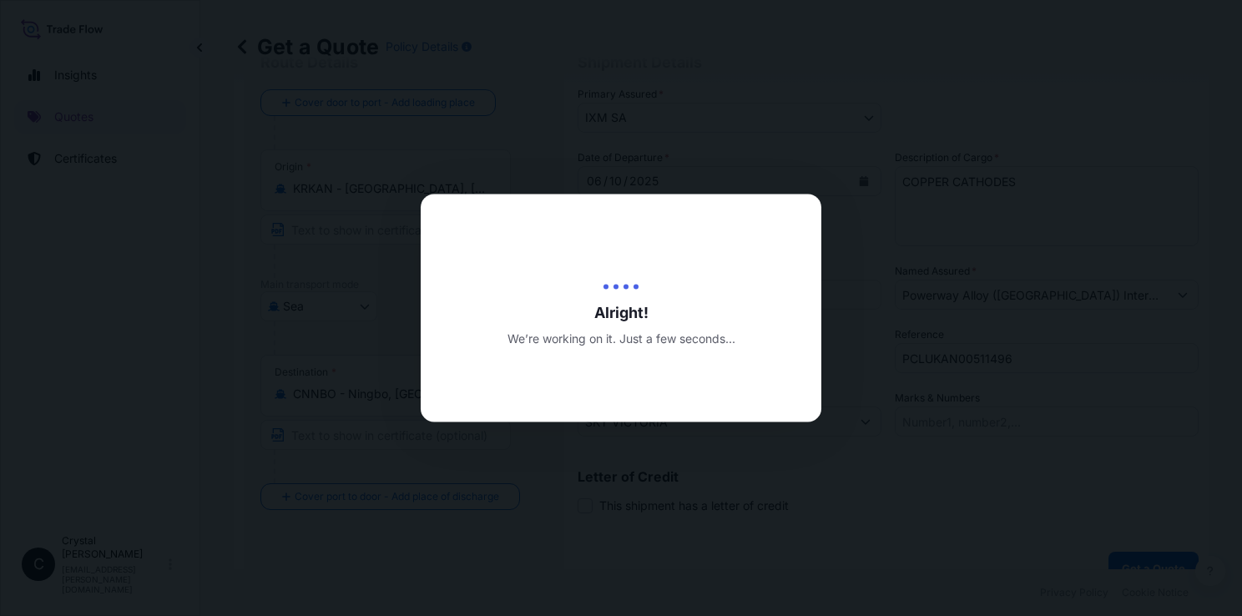
type input "09/10/2025"
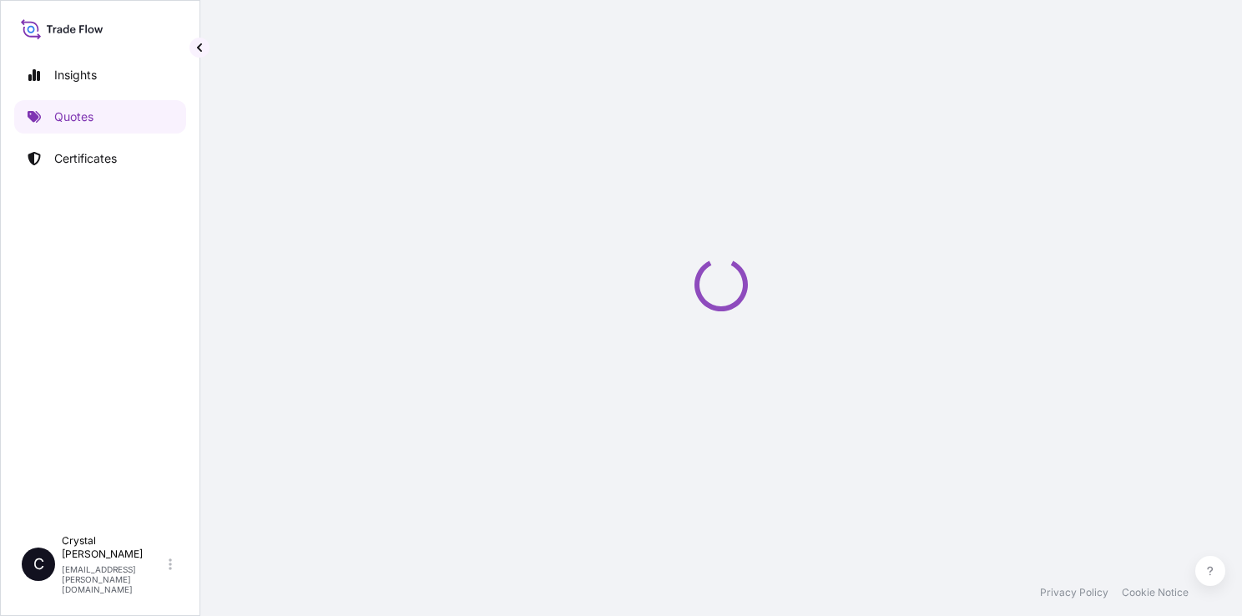
select select "Sea"
select select "31846"
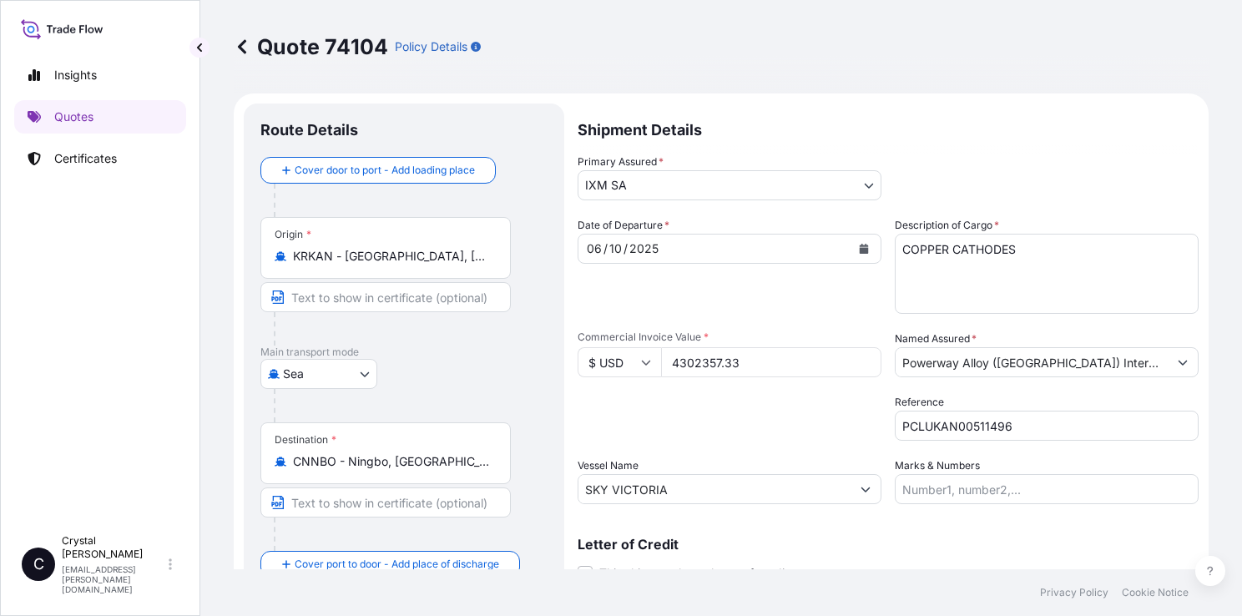
scroll to position [1917, 0]
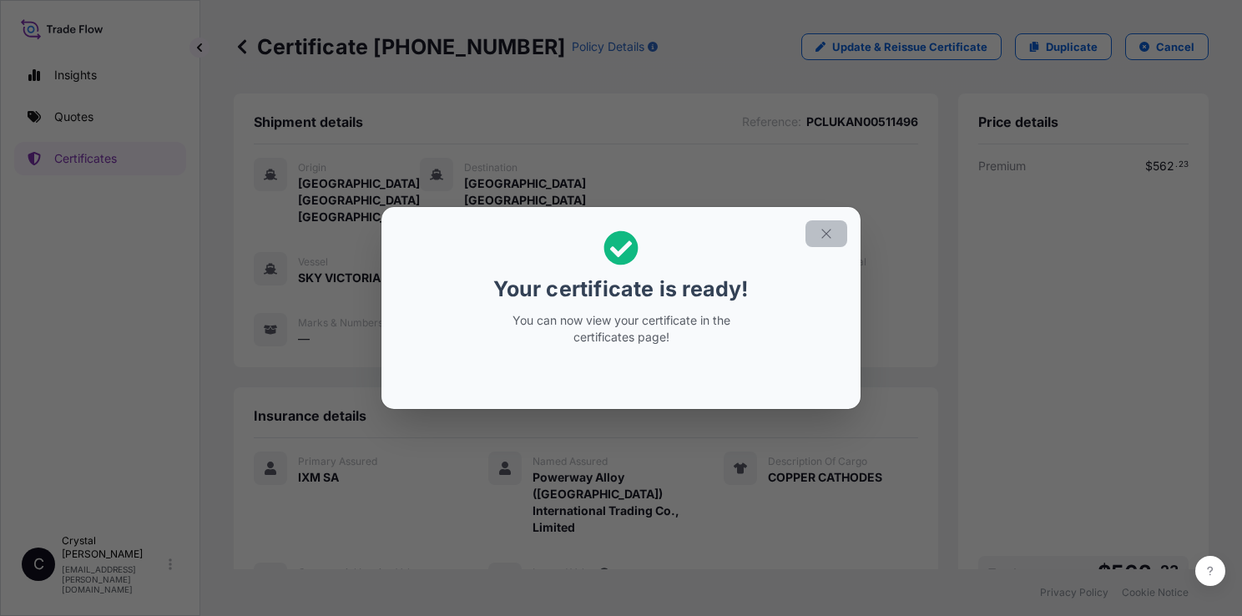
click at [824, 235] on icon "button" at bounding box center [825, 233] width 9 height 9
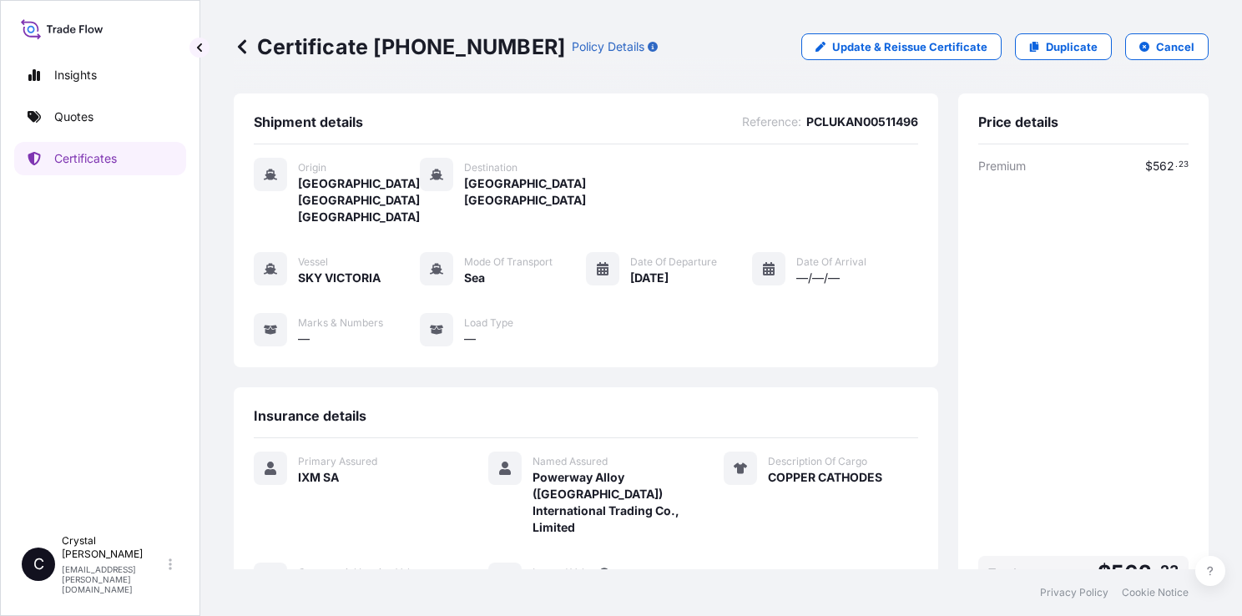
scroll to position [184, 0]
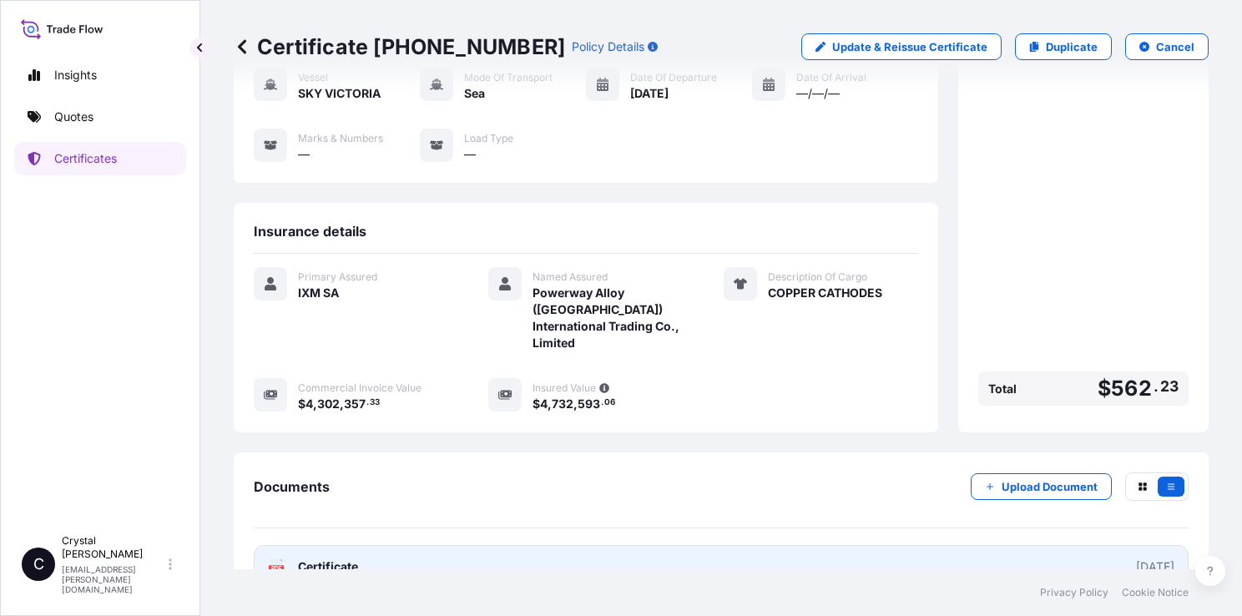
click at [338, 558] on span "Certificate" at bounding box center [328, 566] width 60 height 17
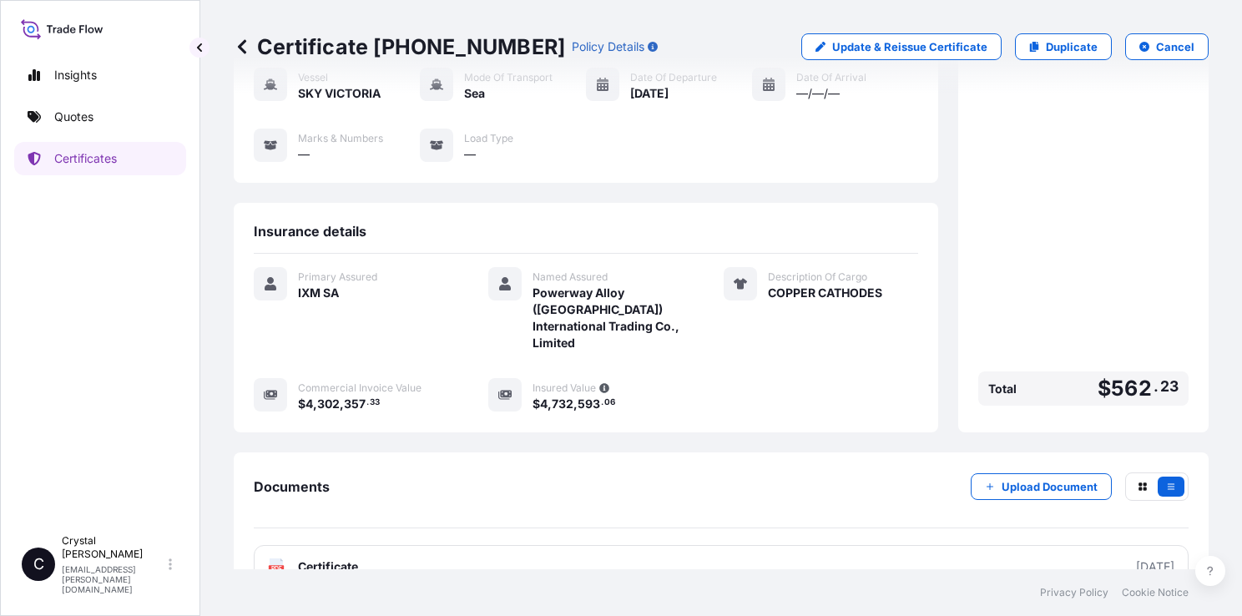
click at [824, 472] on div "Documents Upload Document" at bounding box center [721, 500] width 935 height 56
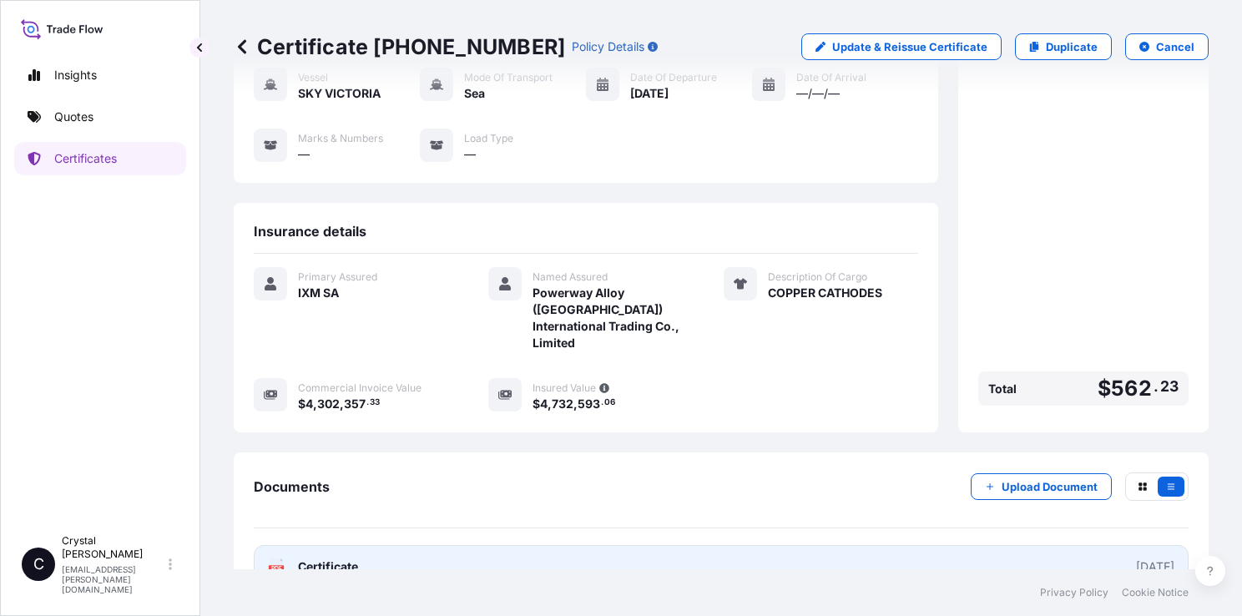
click at [635, 545] on link "PDF Certificate 2025-10-09" at bounding box center [721, 566] width 935 height 43
